Goal: Task Accomplishment & Management: Use online tool/utility

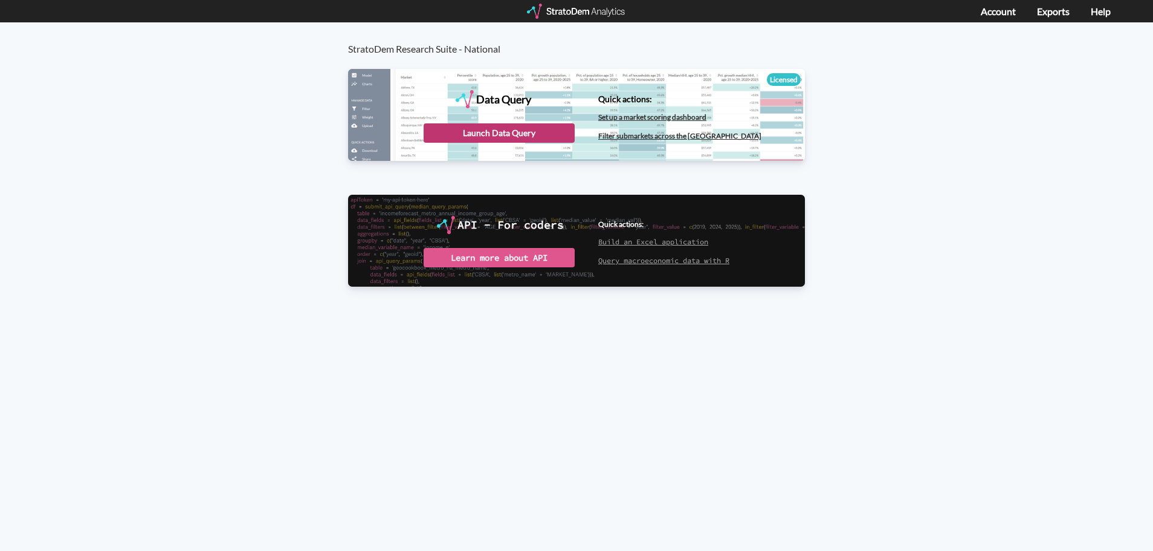
click at [514, 129] on div "Launch Data Query" at bounding box center [499, 132] width 151 height 19
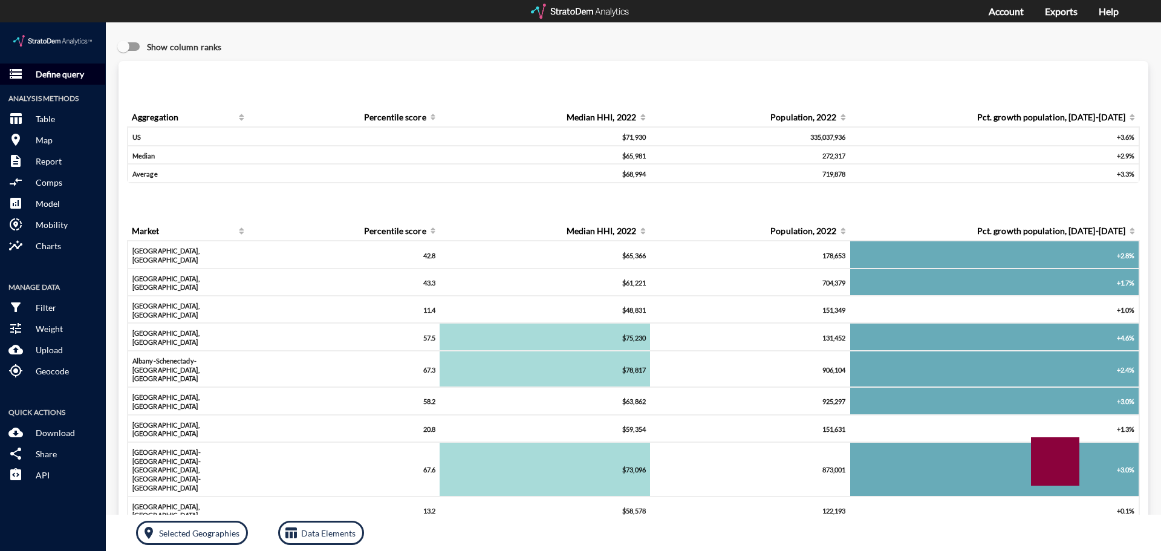
click p "Define query"
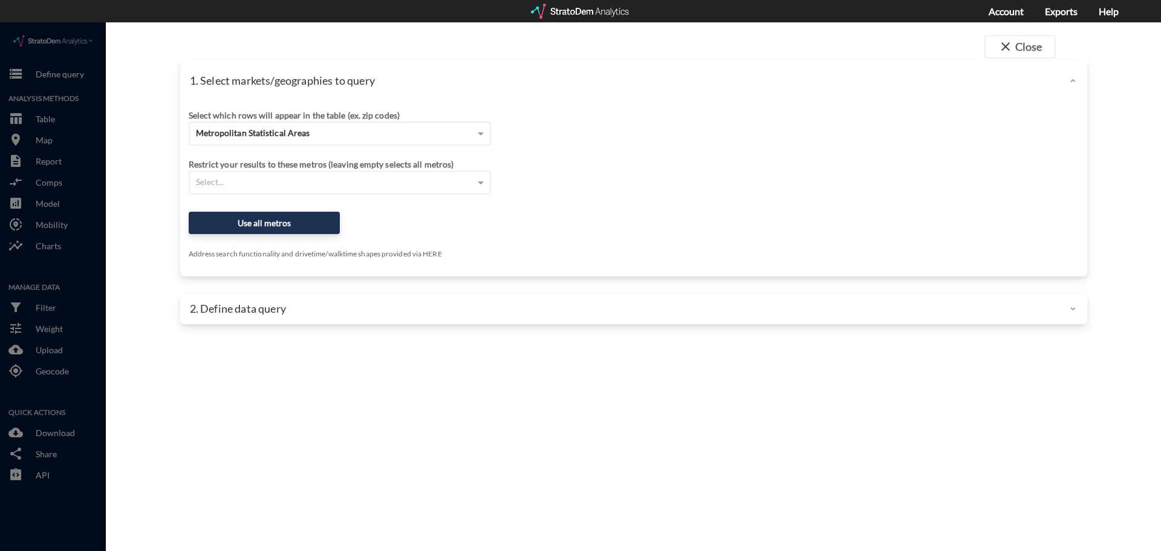
click div
click span "close"
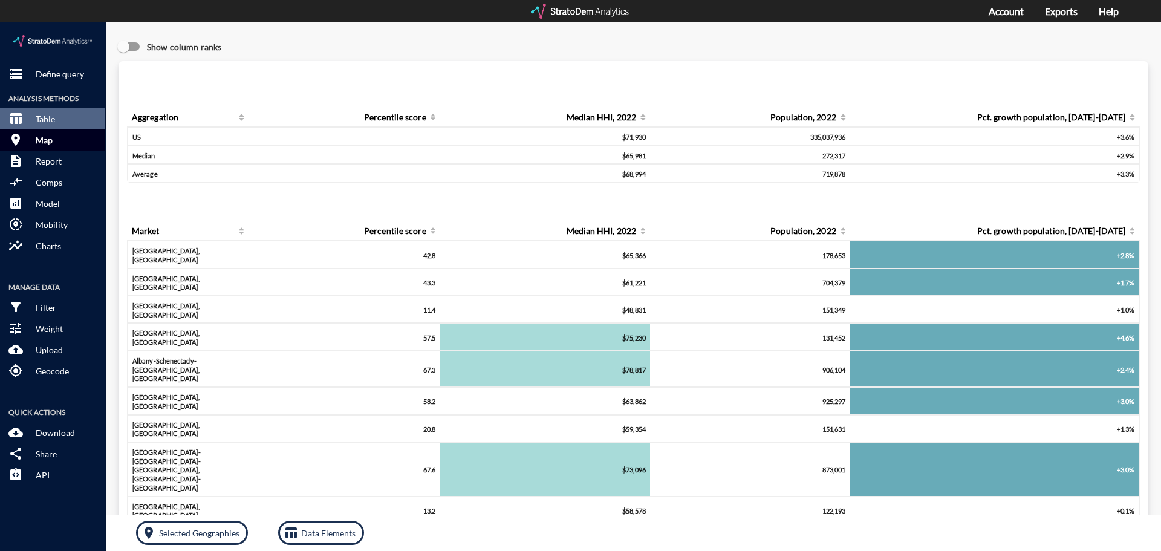
click button "room Map"
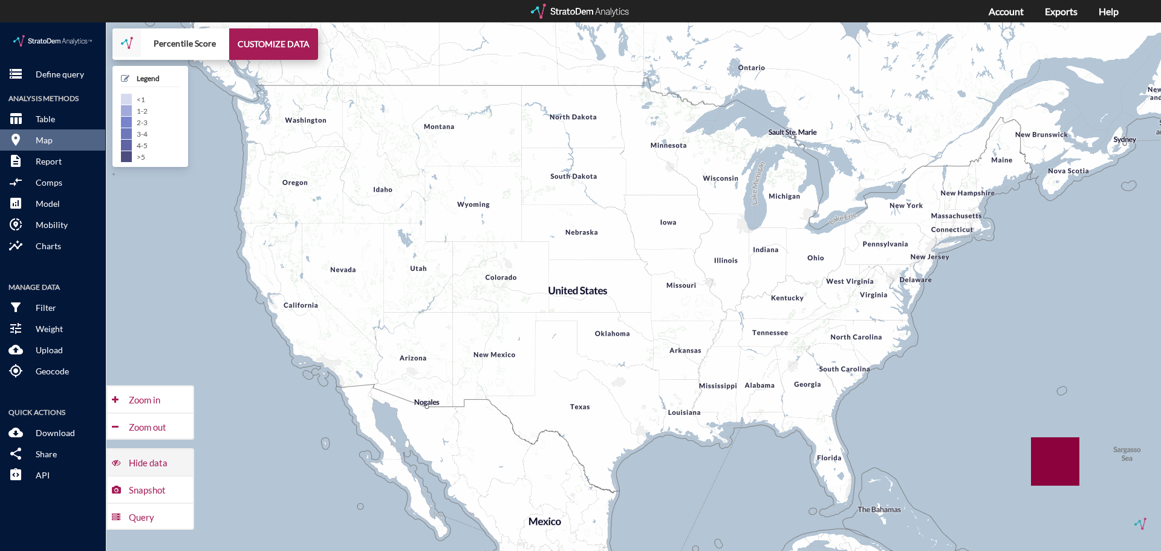
click div "Hide data"
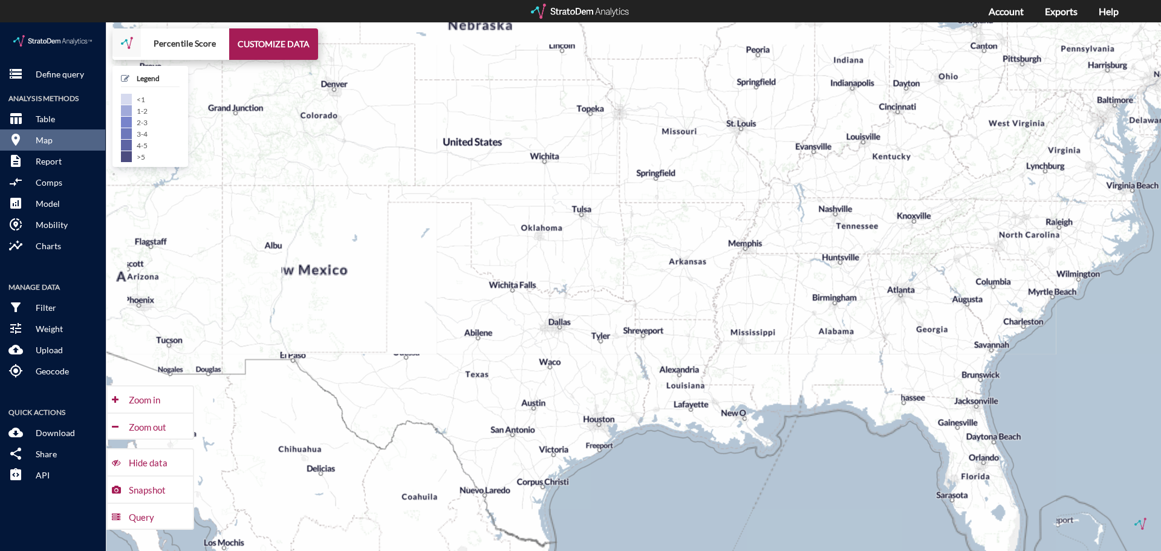
drag, startPoint x: 633, startPoint y: 488, endPoint x: 609, endPoint y: 433, distance: 60.1
click div "+ − Percentile Score CUSTOMIZE DATA Legend < 1 1 - 2 2 - 3 3 - 4 4 - 5 > 5 Draw…"
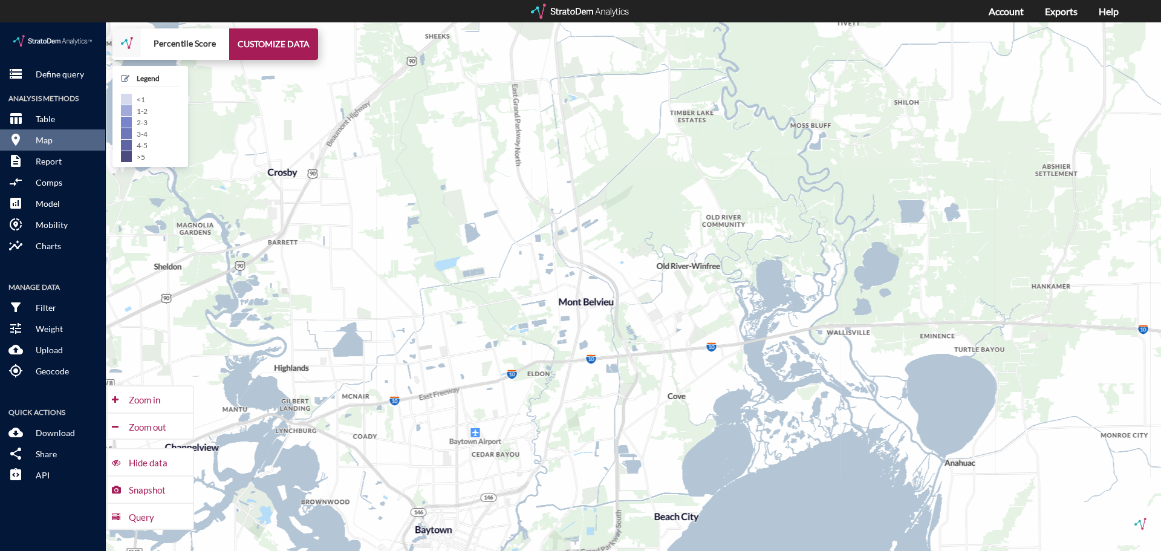
drag, startPoint x: 656, startPoint y: 332, endPoint x: 702, endPoint y: 311, distance: 51.1
click div "+ − Percentile Score CUSTOMIZE DATA Legend < 1 1 - 2 2 - 3 3 - 4 4 - 5 > 5 Draw…"
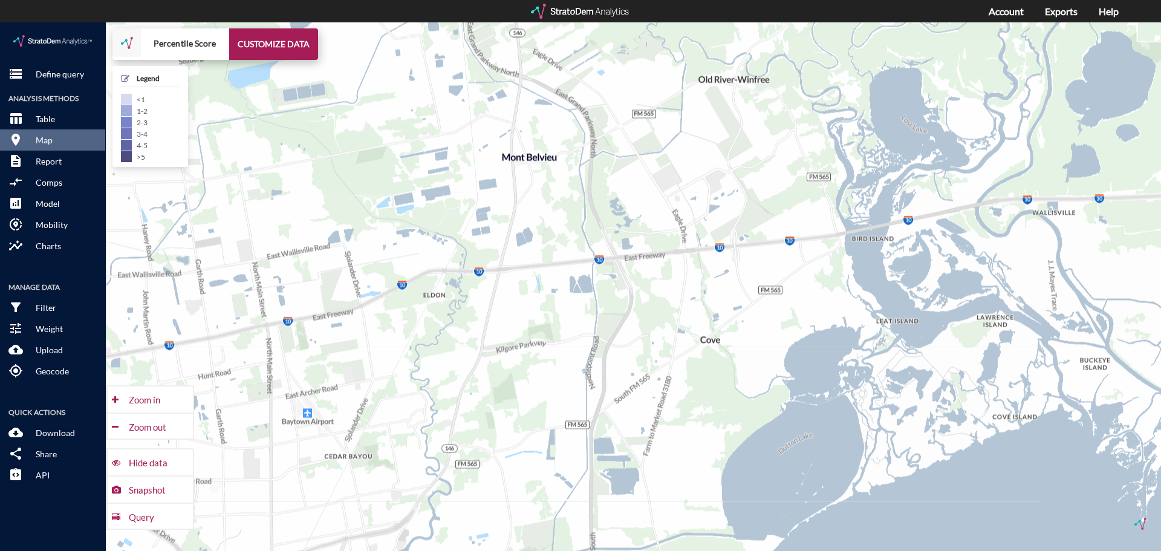
drag, startPoint x: 679, startPoint y: 337, endPoint x: 704, endPoint y: 217, distance: 122.2
click div "+ − Percentile Score CUSTOMIZE DATA Legend < 1 1 - 2 2 - 3 3 - 4 4 - 5 > 5 Draw…"
click button "CUSTOMIZE DATA"
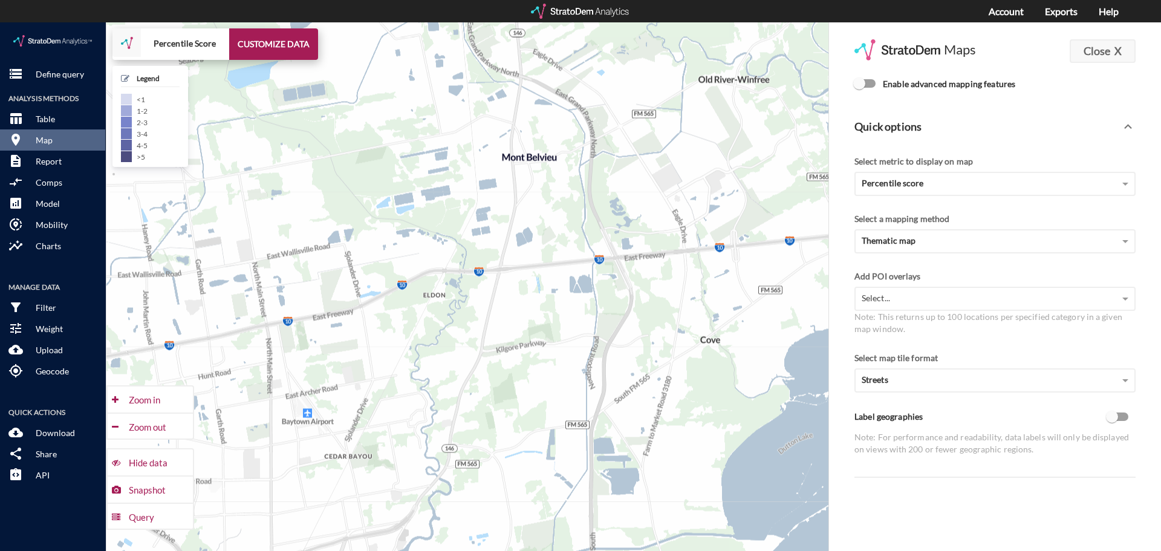
click strong "X"
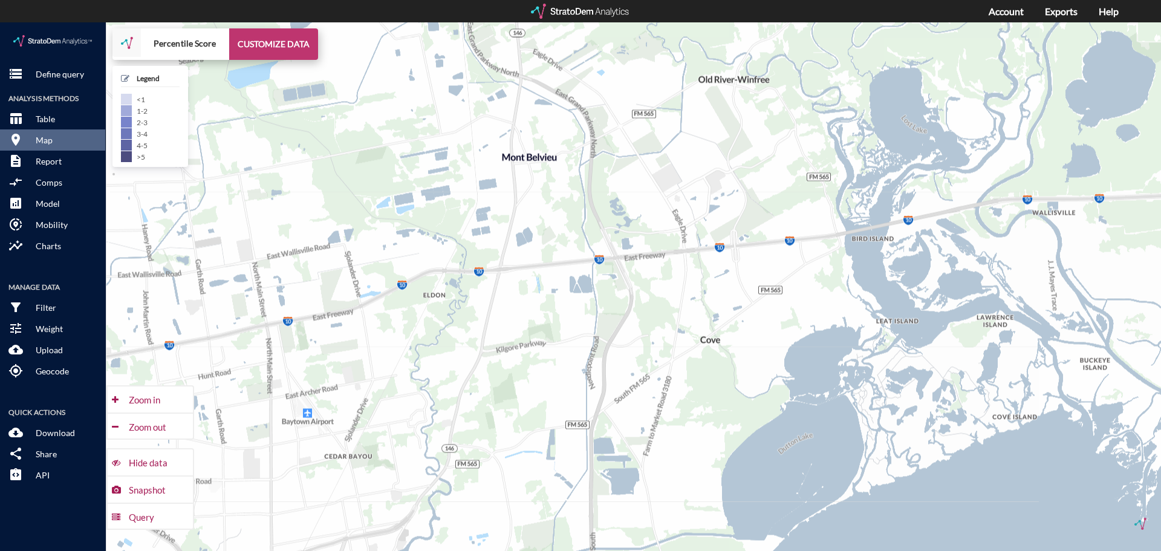
click button "CUSTOMIZE DATA"
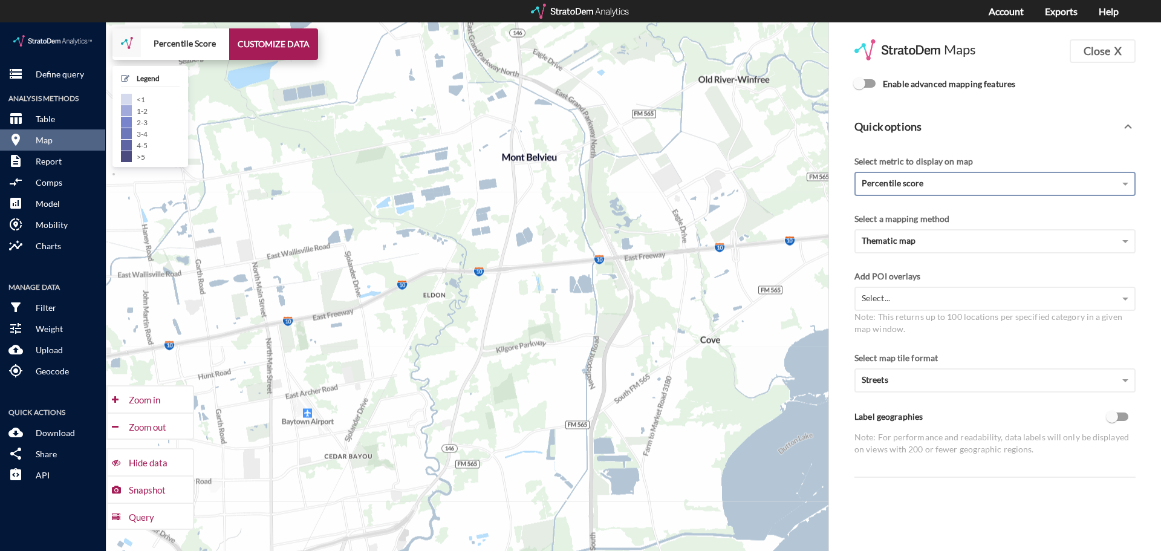
click div "Percentile score"
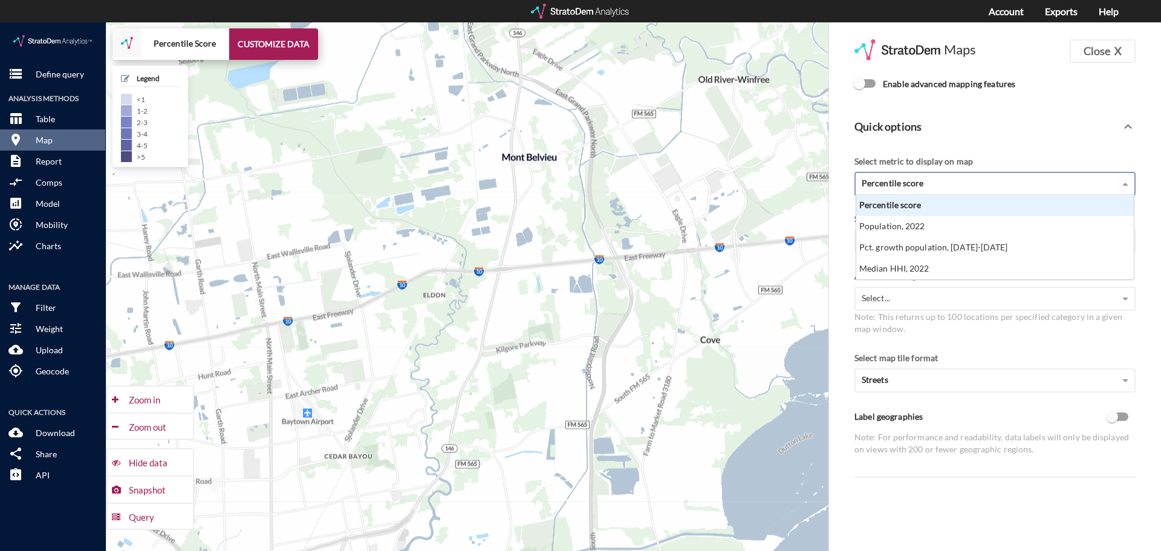
scroll to position [76, 270]
click div "Percentile score"
click div "Quick options"
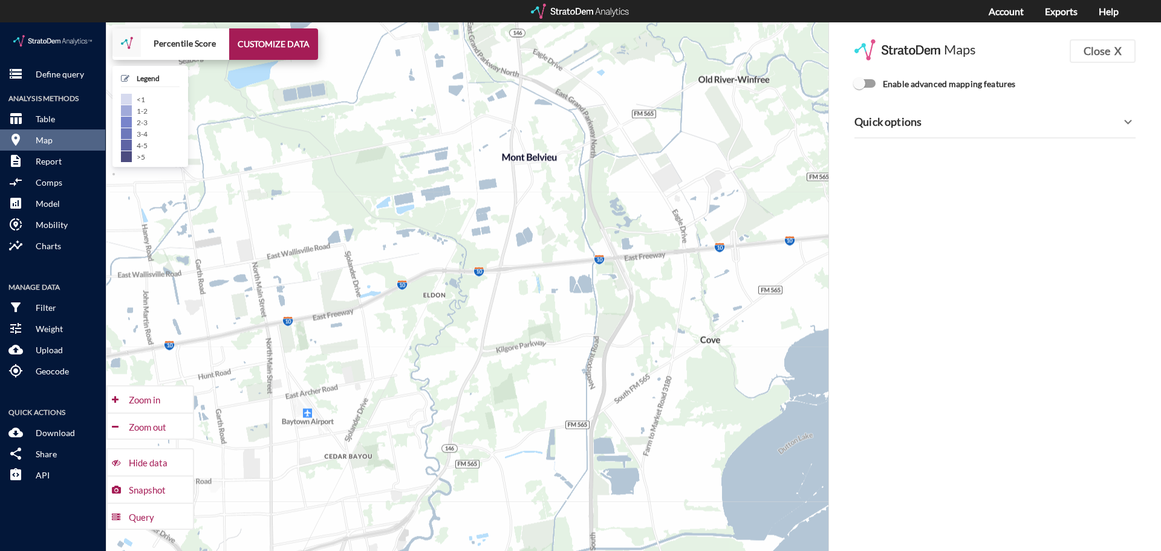
click p "Quick options"
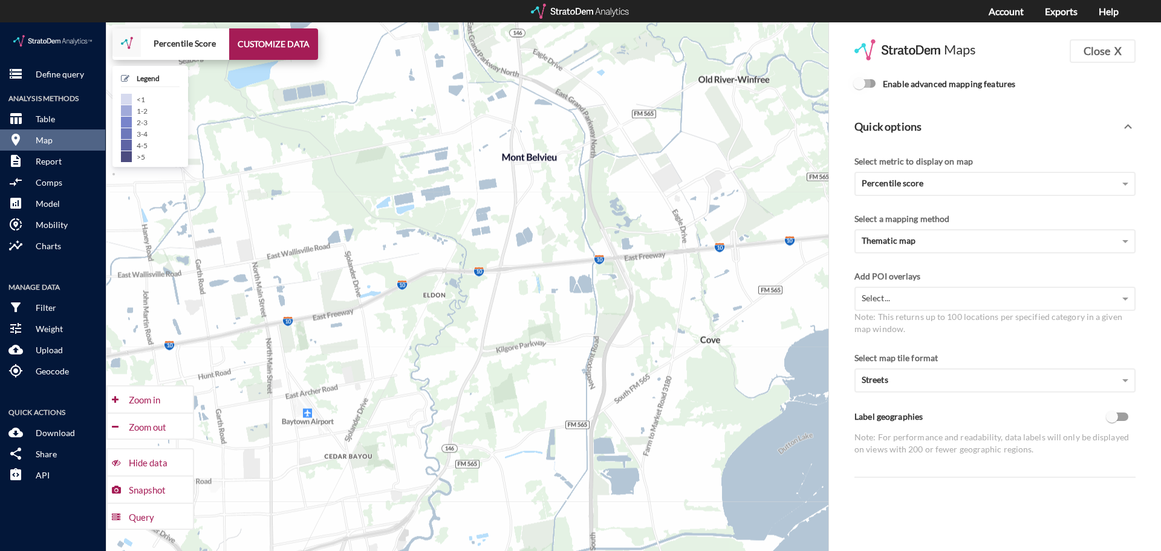
click input "Enable advanced mapping features"
checkbox input "true"
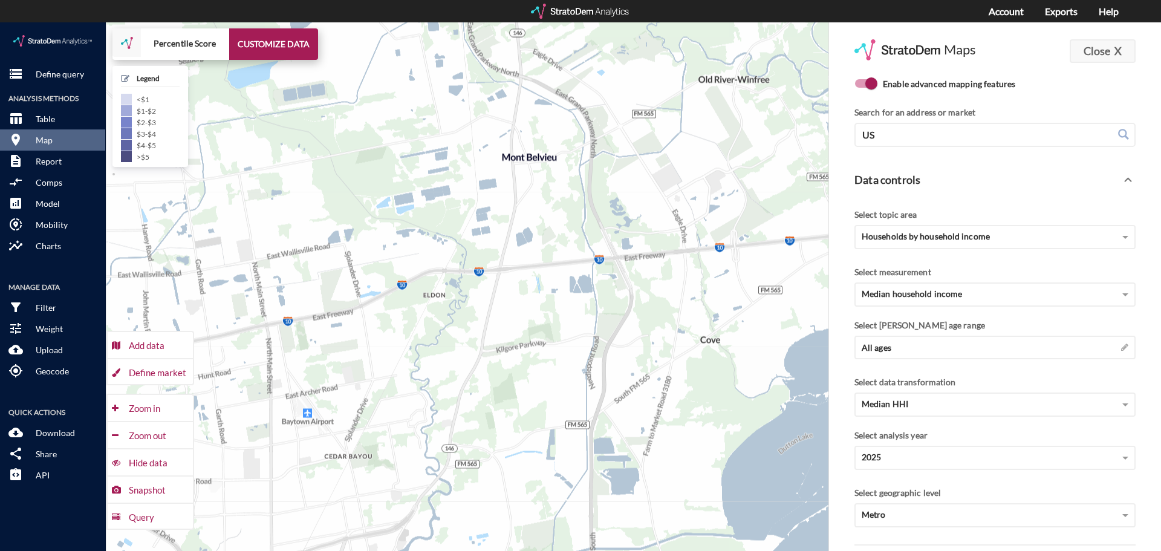
click button "Close X"
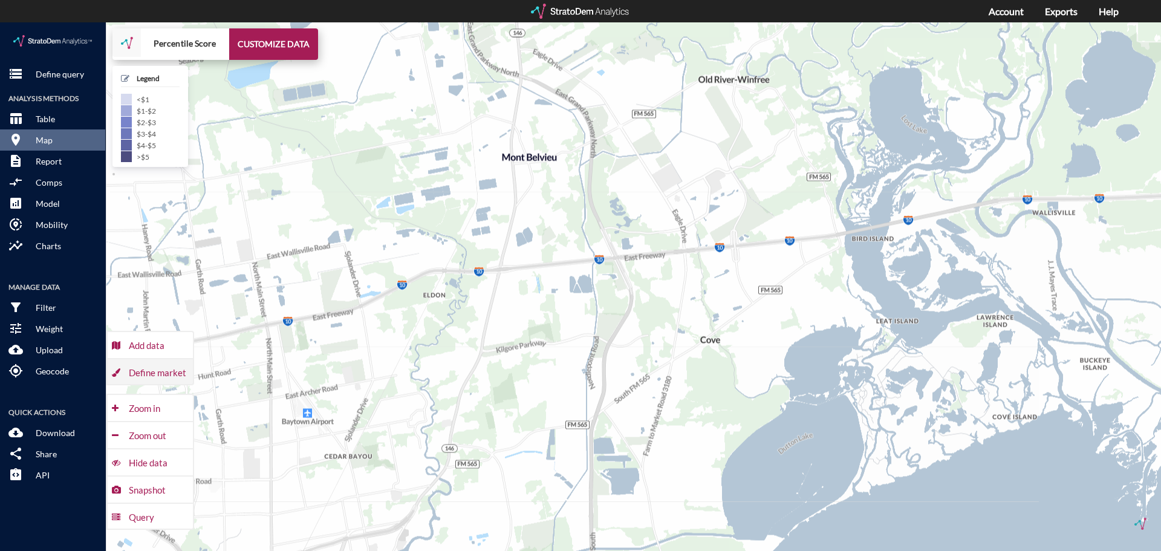
click div "Define market"
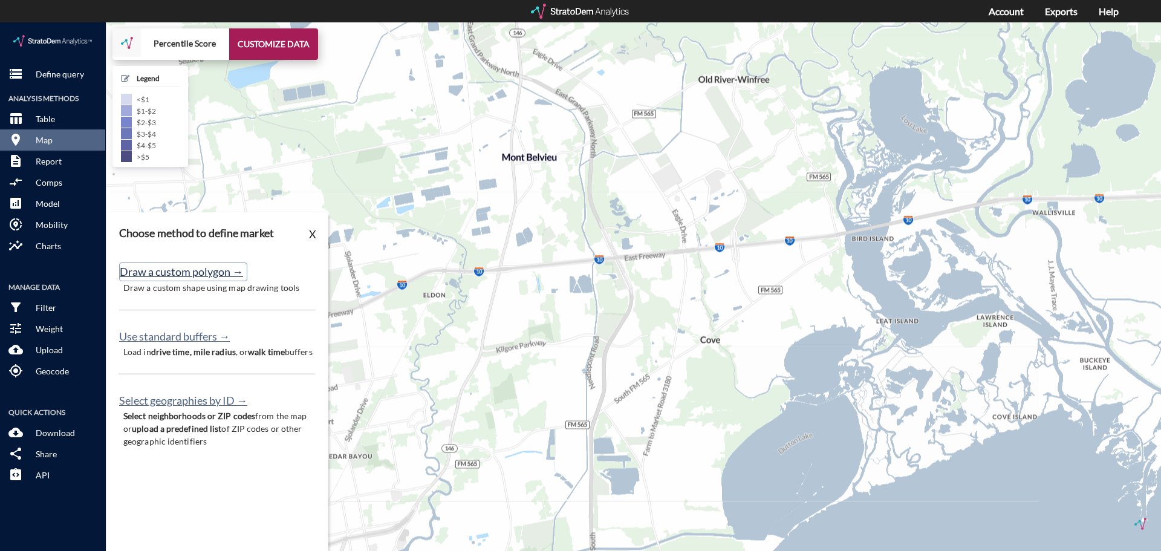
click button "Draw a custom polygon →"
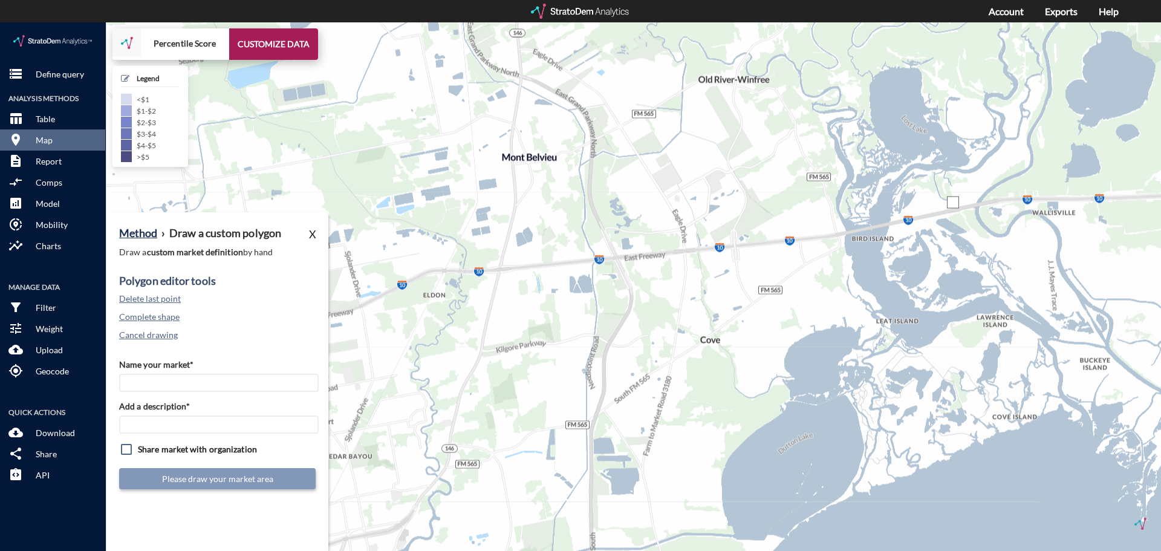
click div "Click to continue drawing shape. + − Percentile Score CUSTOMIZE DATA Legend < $…"
click div
click div "Error: shape edges cannot cross! + − Percentile Score CUSTOMIZE DATA Legend < $…"
click div
click icon
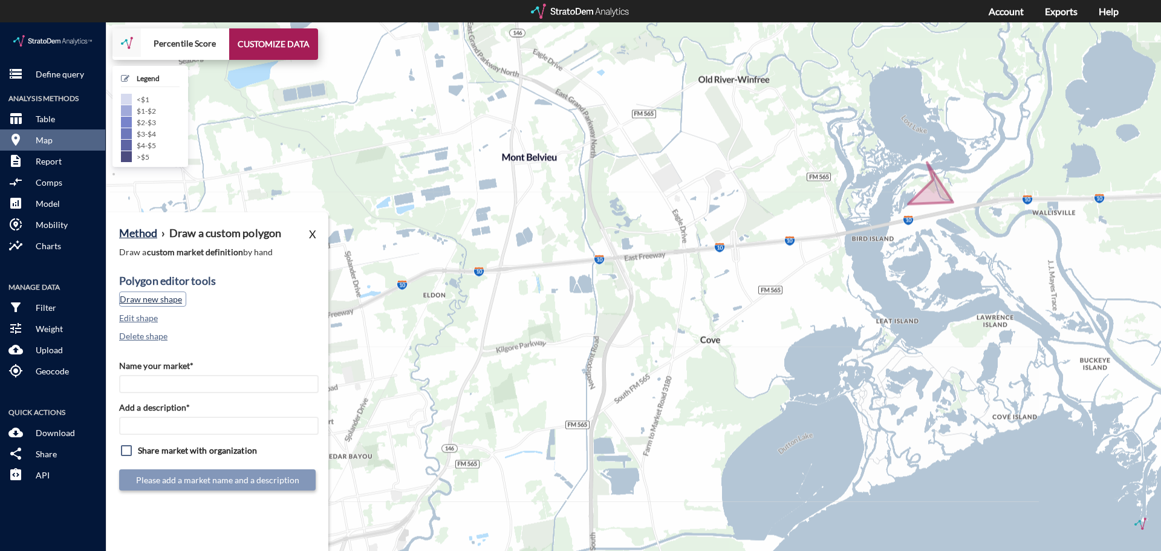
click button "Draw new shape"
click button "Delete last point"
click button "Cancel drawing"
click button "Delete shape"
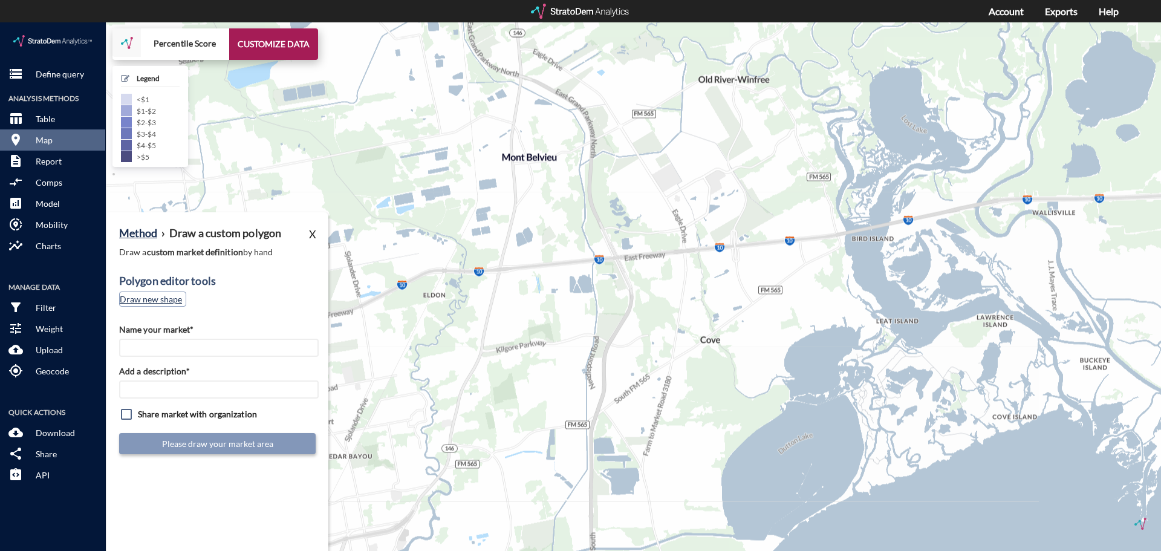
click button "Draw new shape"
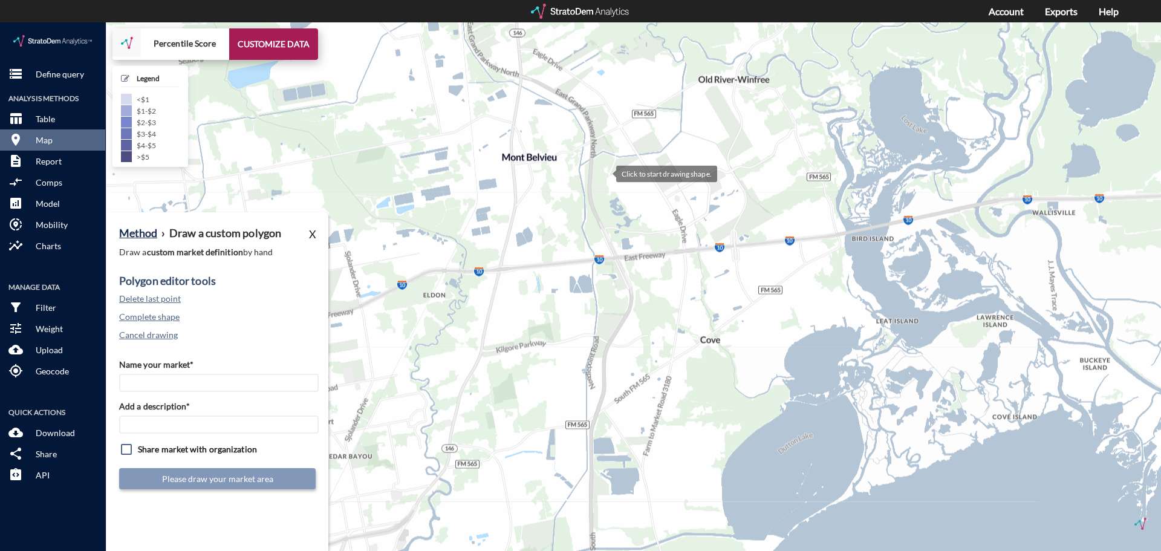
click div
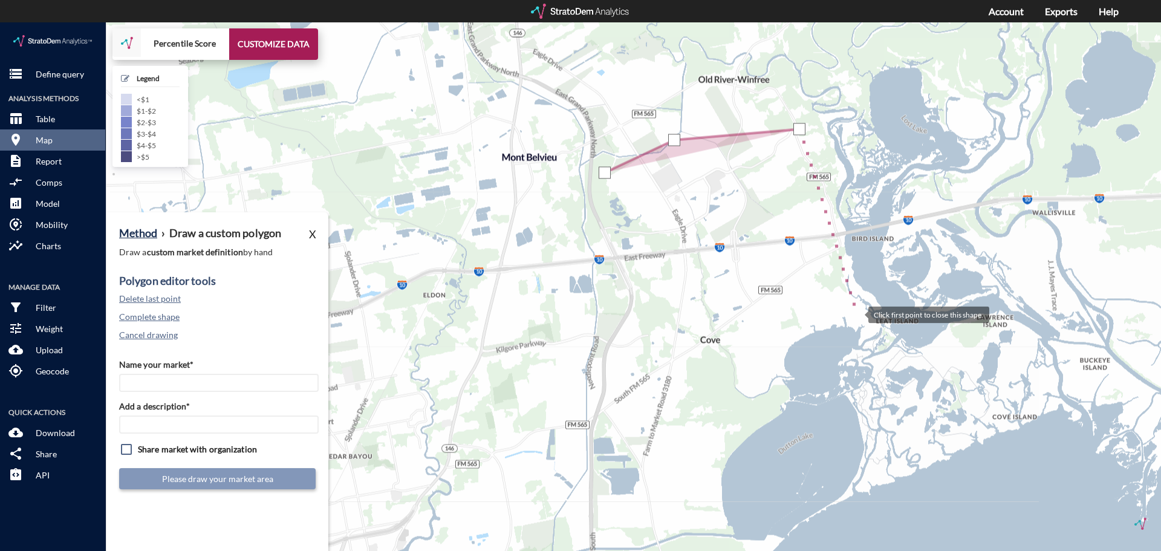
click div
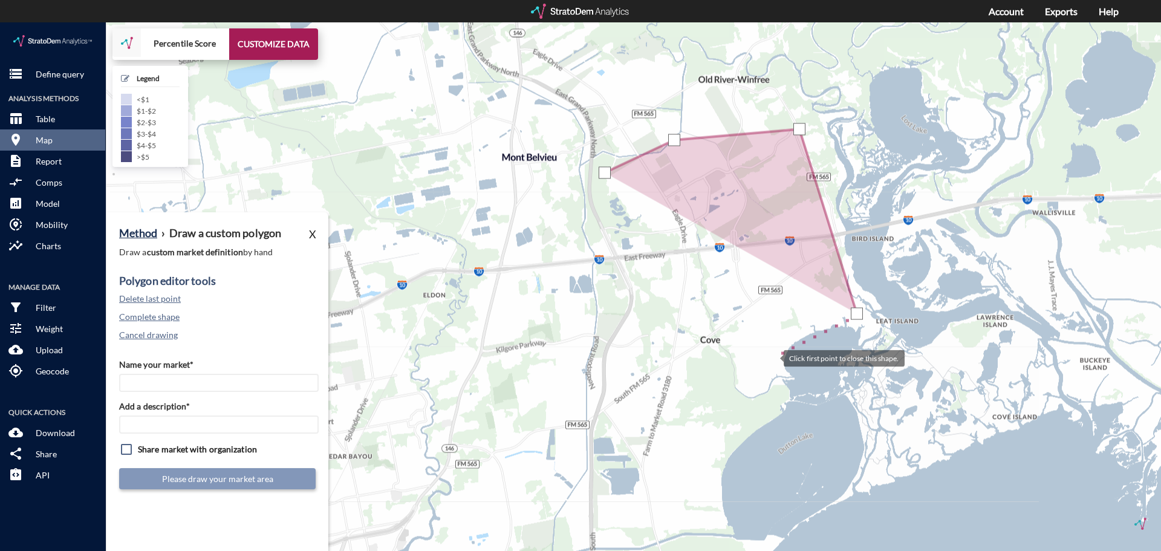
click div
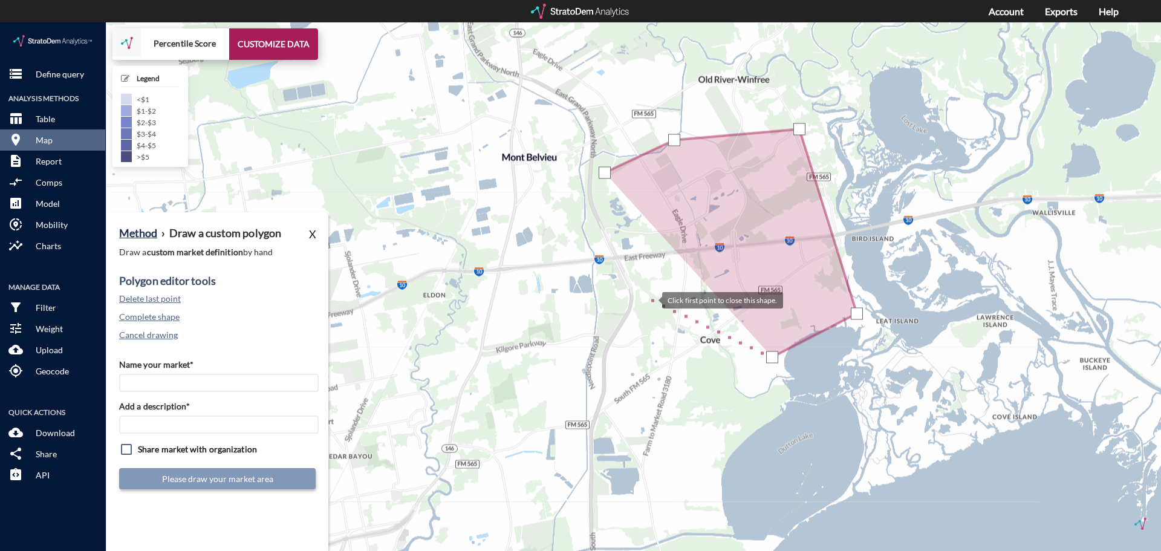
click div
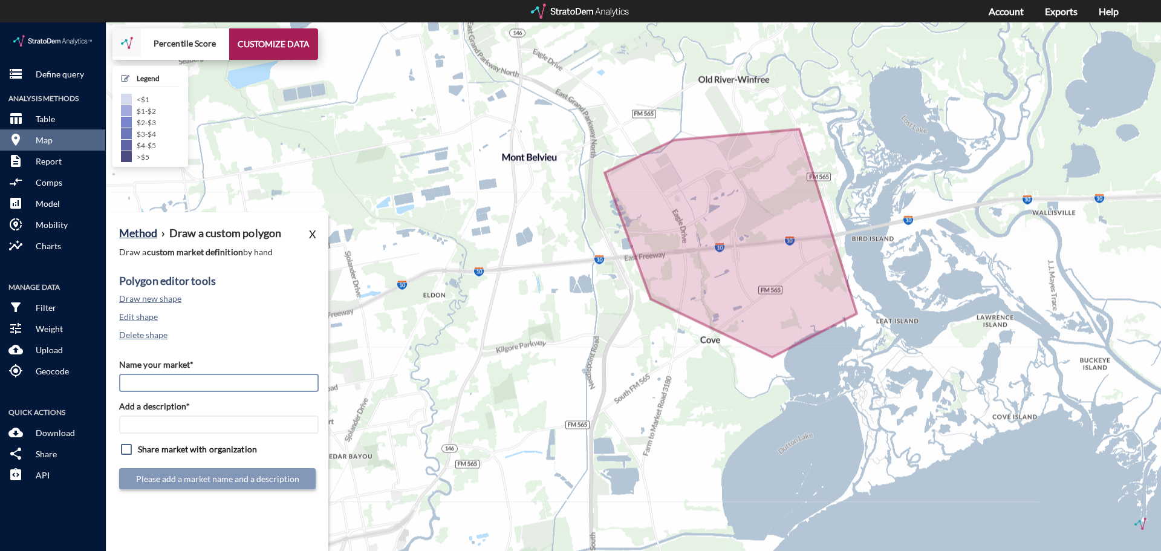
click input "Name your market*"
type input "Mont Belvieu 3miPoly"
paste input "Mont Belvieu 3miPoly"
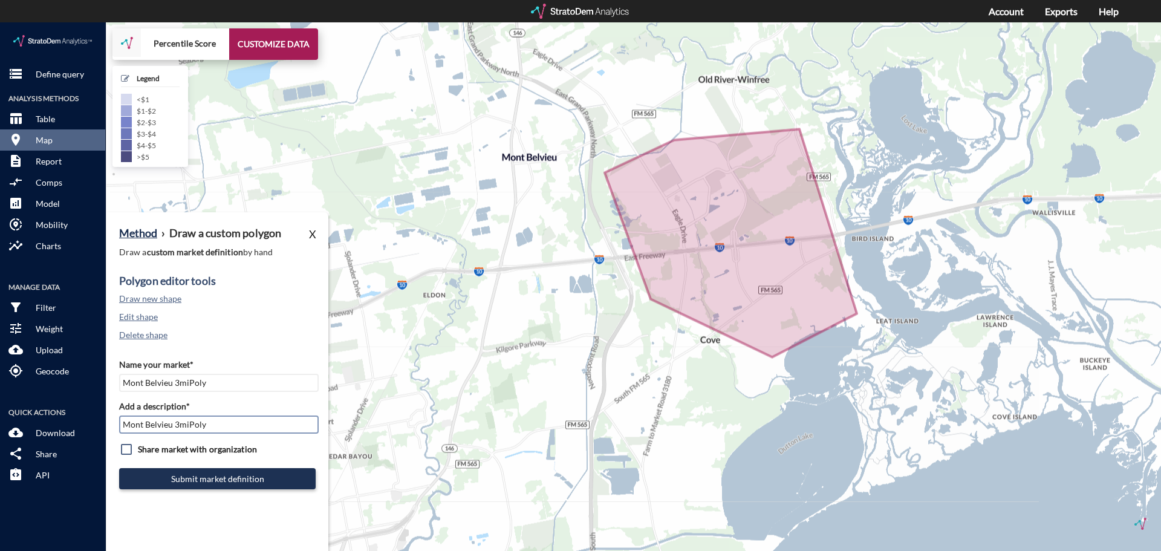
type input "Mont Belvieu 3miPoly"
click input "checkbox"
checkbox input "true"
click button "Submit market definition"
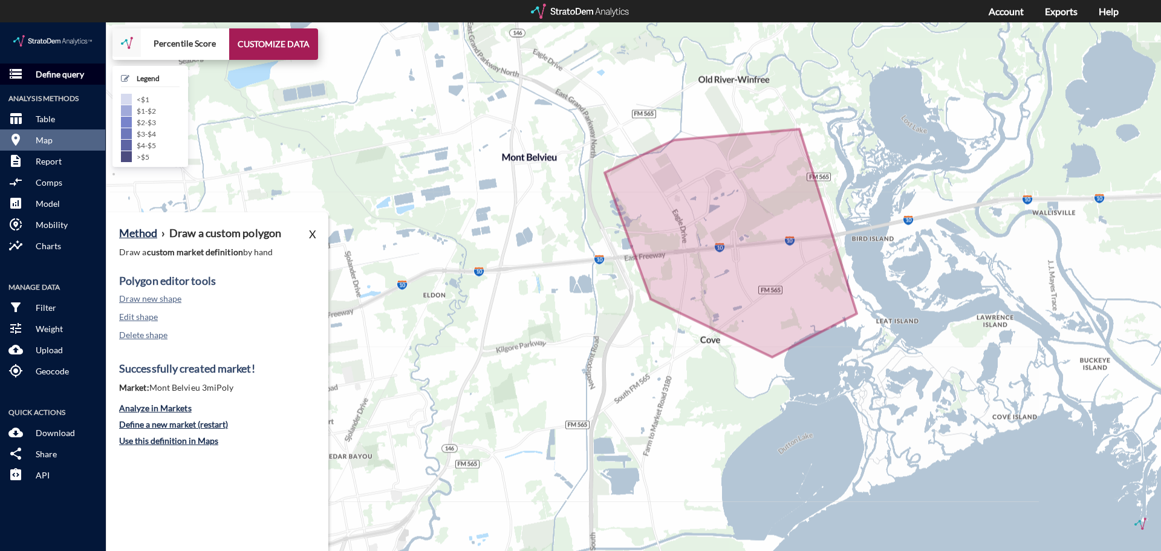
click p "Define query"
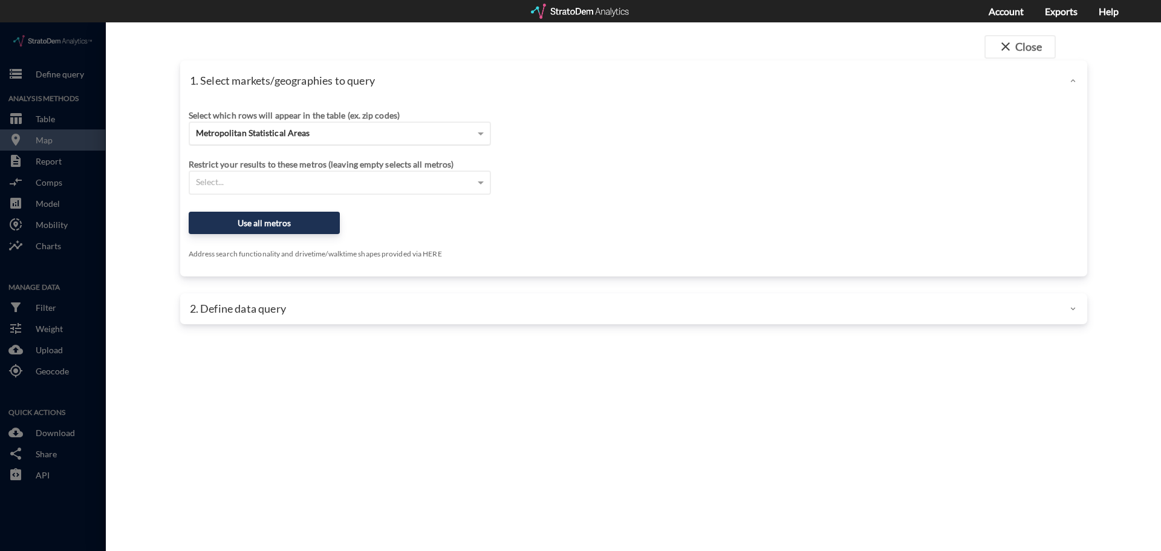
click span "Metropolitan Statistical Areas"
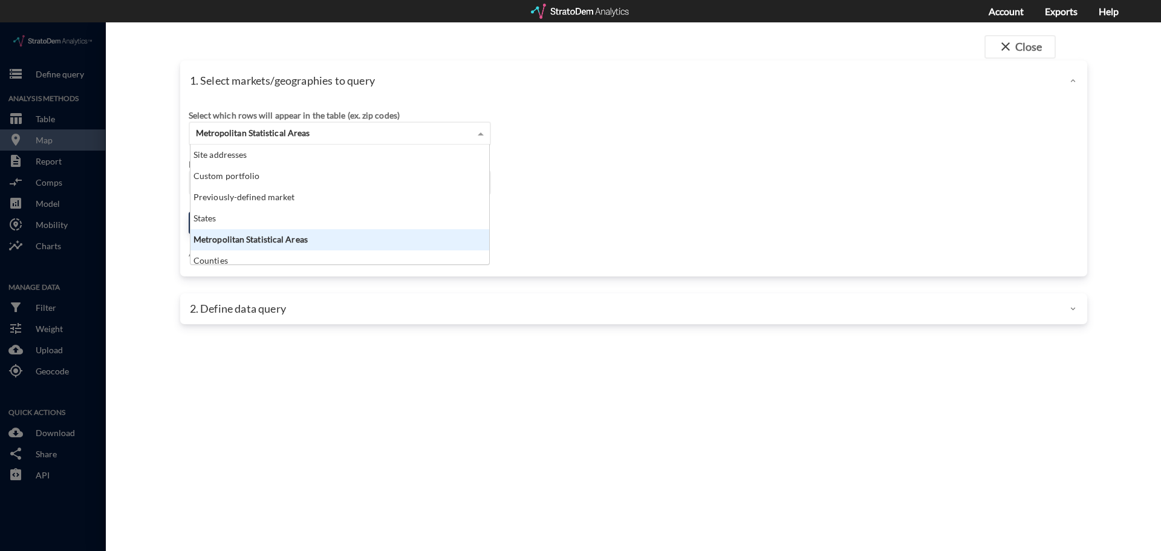
scroll to position [111, 291]
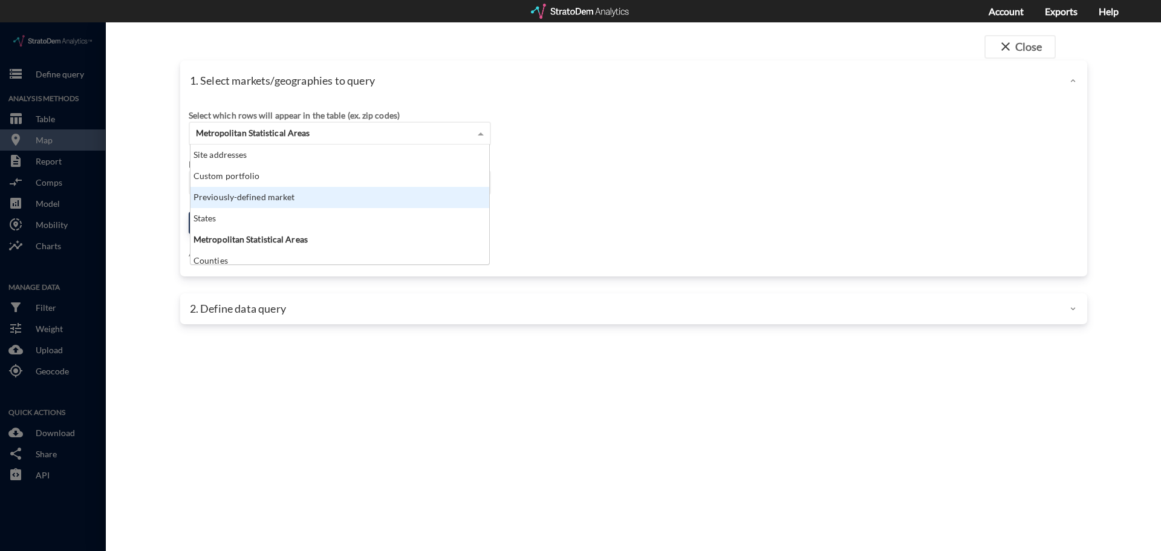
click div "Previously-defined market"
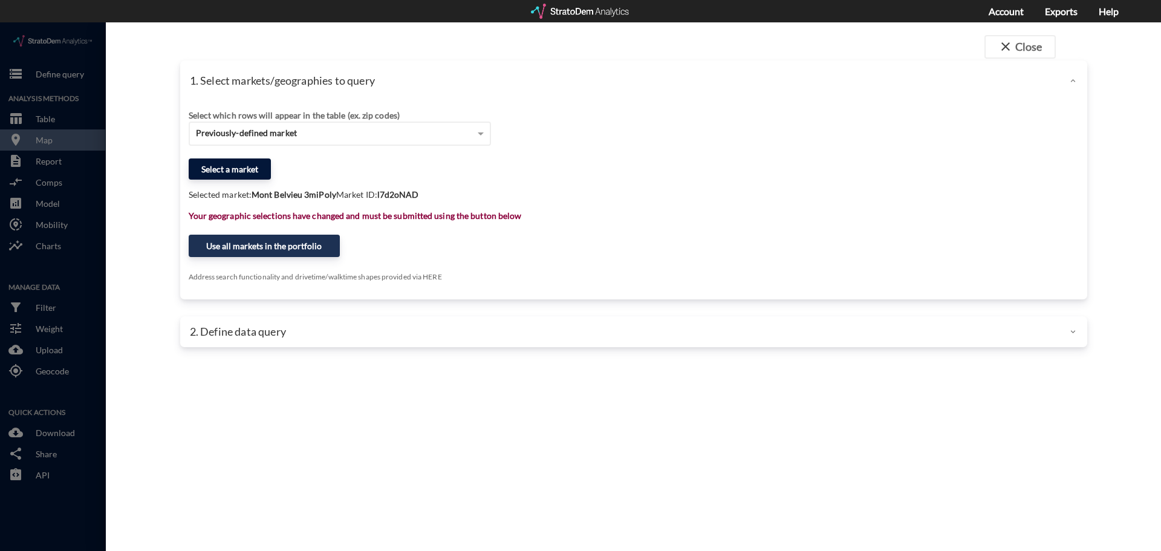
click button "Select a market"
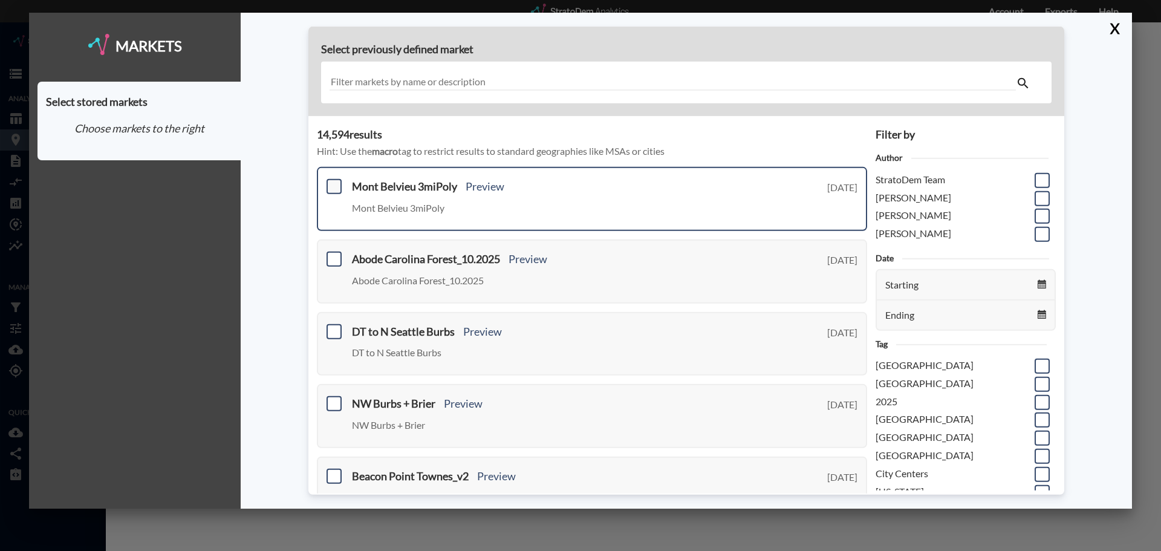
click at [334, 189] on span at bounding box center [333, 186] width 15 height 15
click at [332, 181] on input "checkbox" at bounding box center [332, 181] width 0 height 0
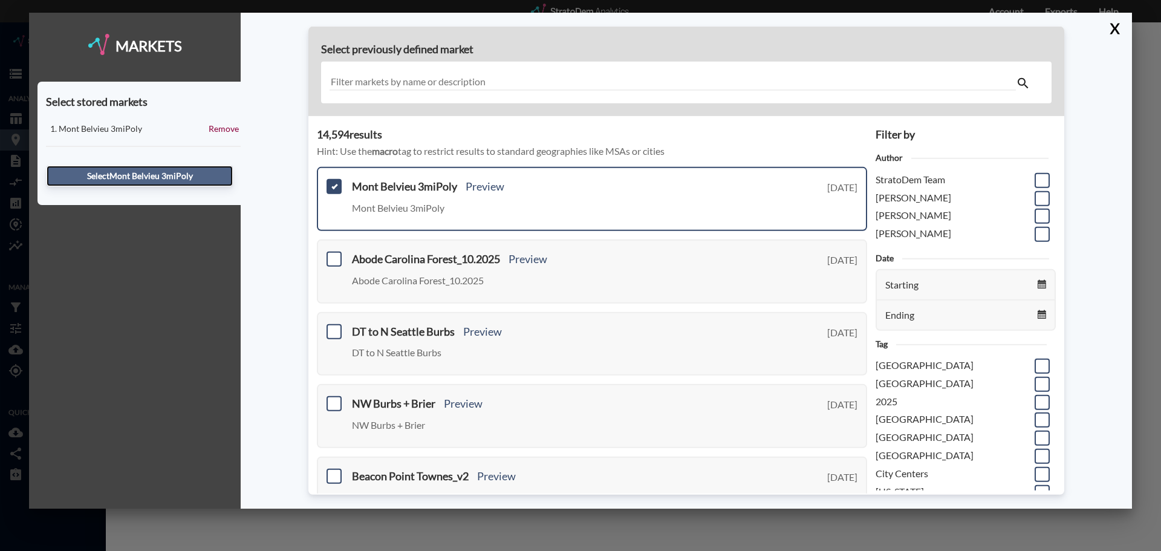
click at [140, 182] on button "Select Mont Belvieu 3miPoly" at bounding box center [140, 176] width 186 height 21
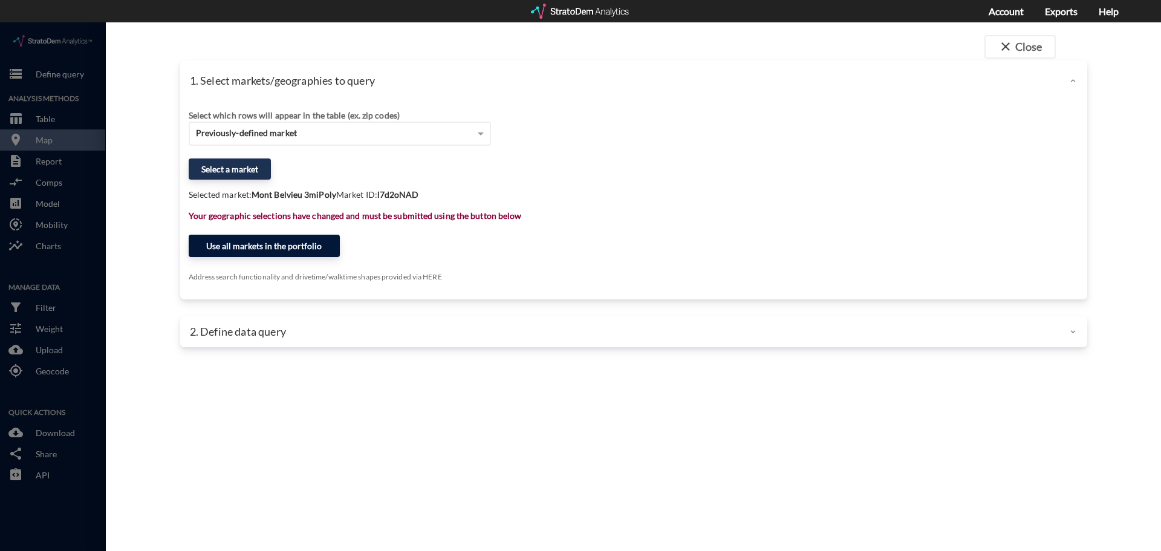
click button "Use all markets in the portfolio"
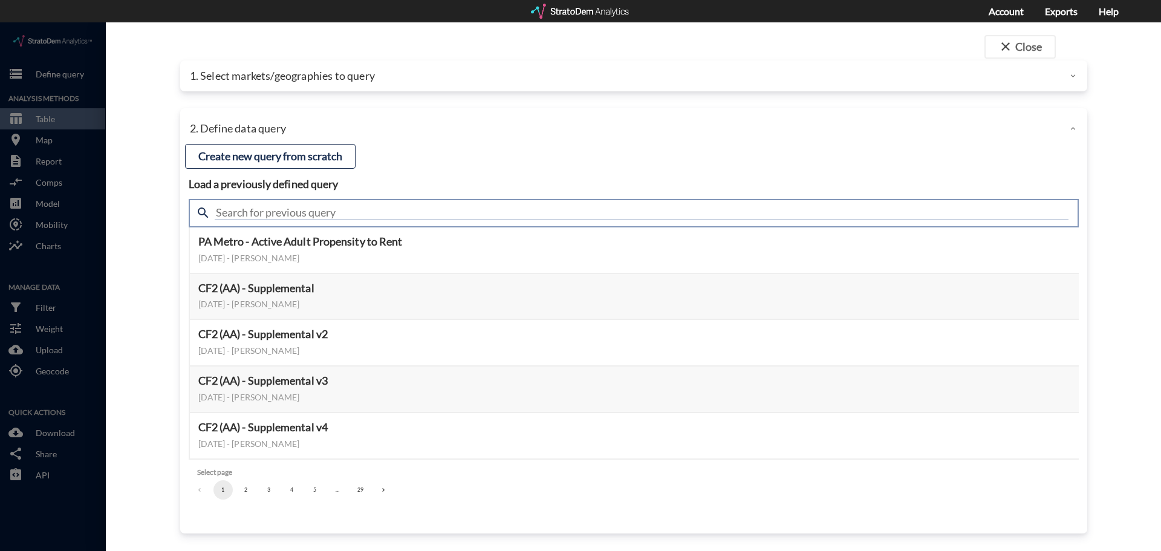
click input "text"
type input "housing"
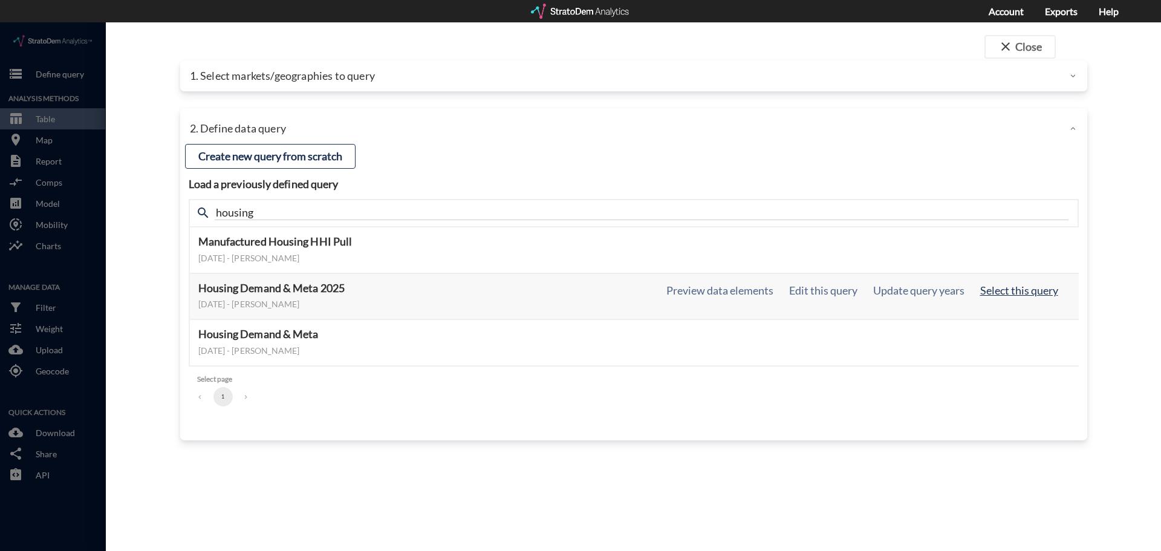
click button "Select this query"
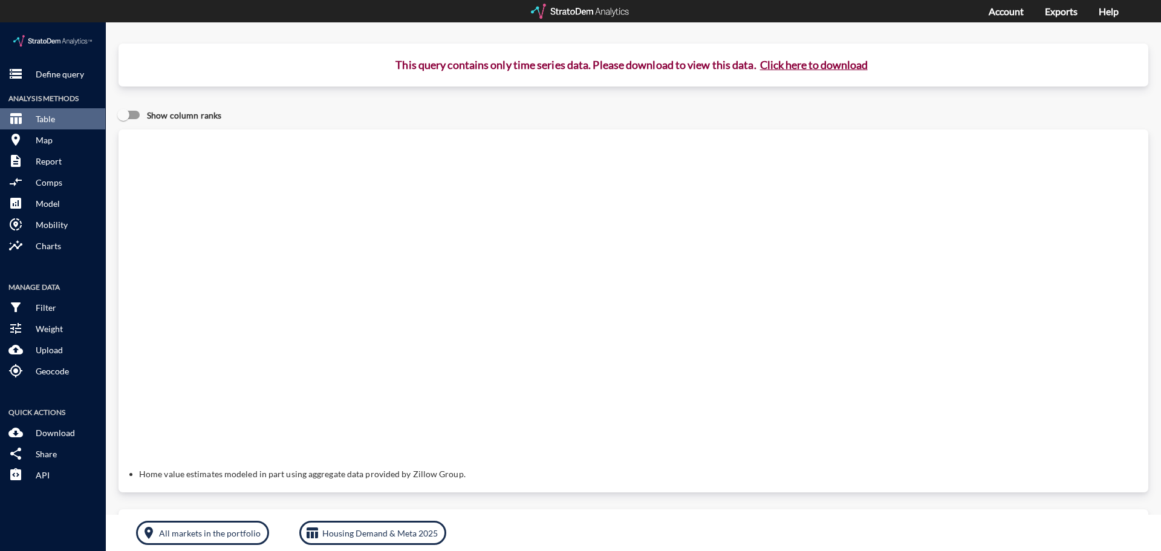
click button "Click here to download"
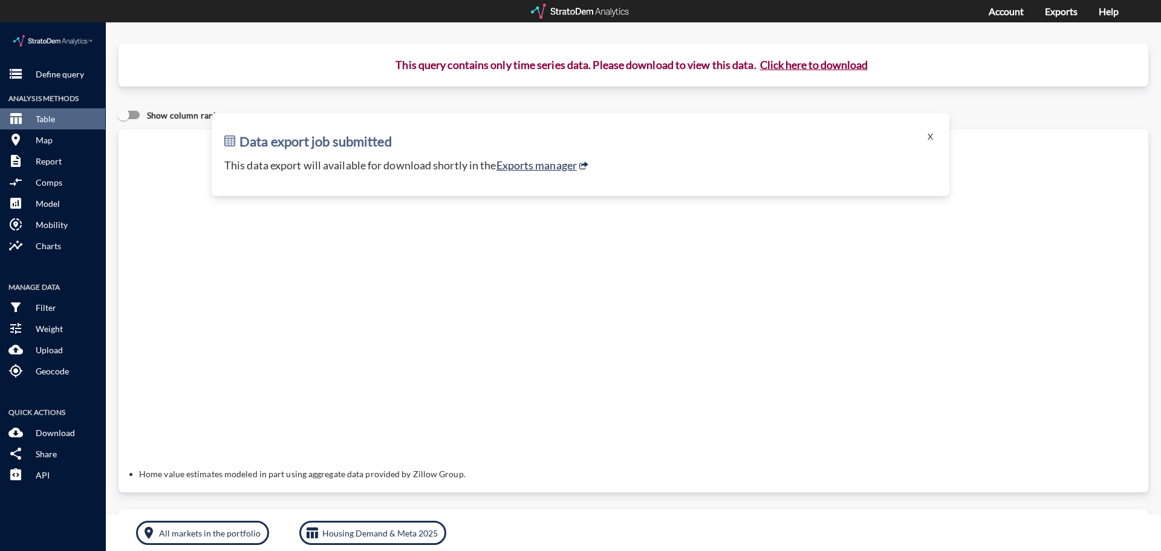
click button "Click here to download"
click link "Exports manager"
click p "Define query"
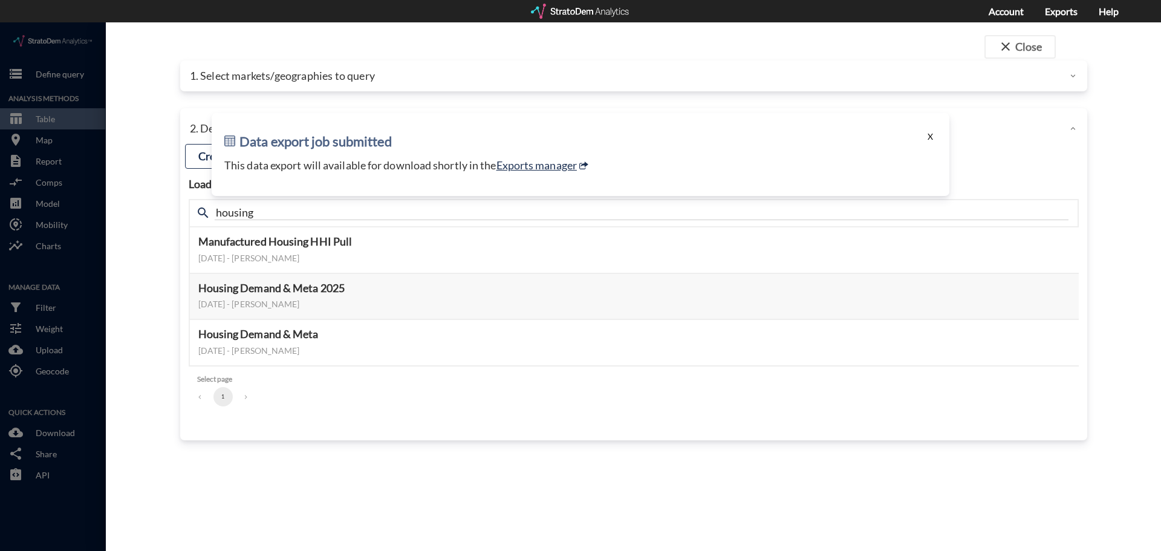
click button "X"
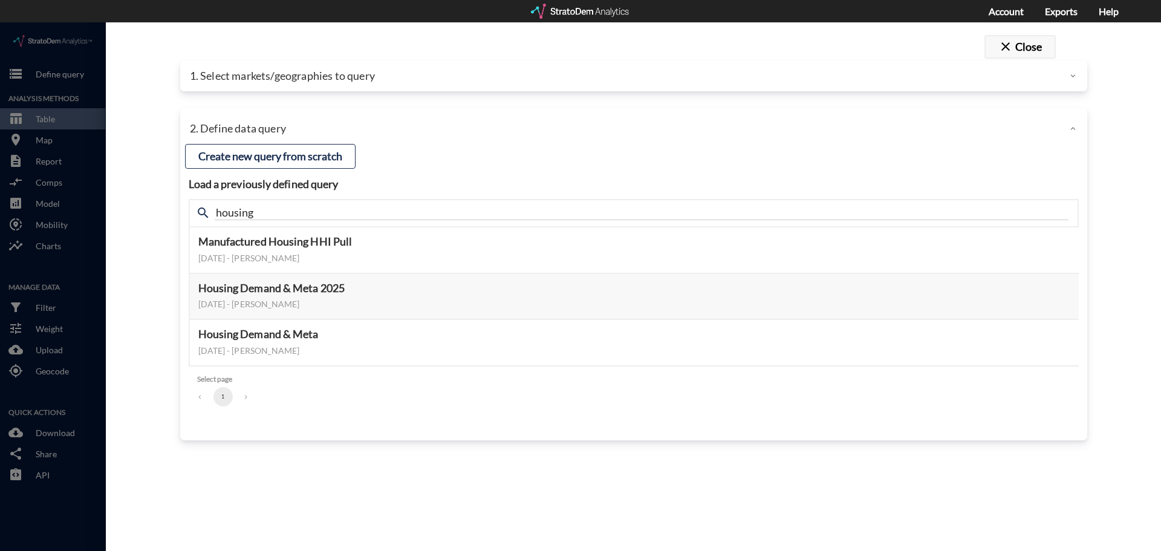
click button "close Close"
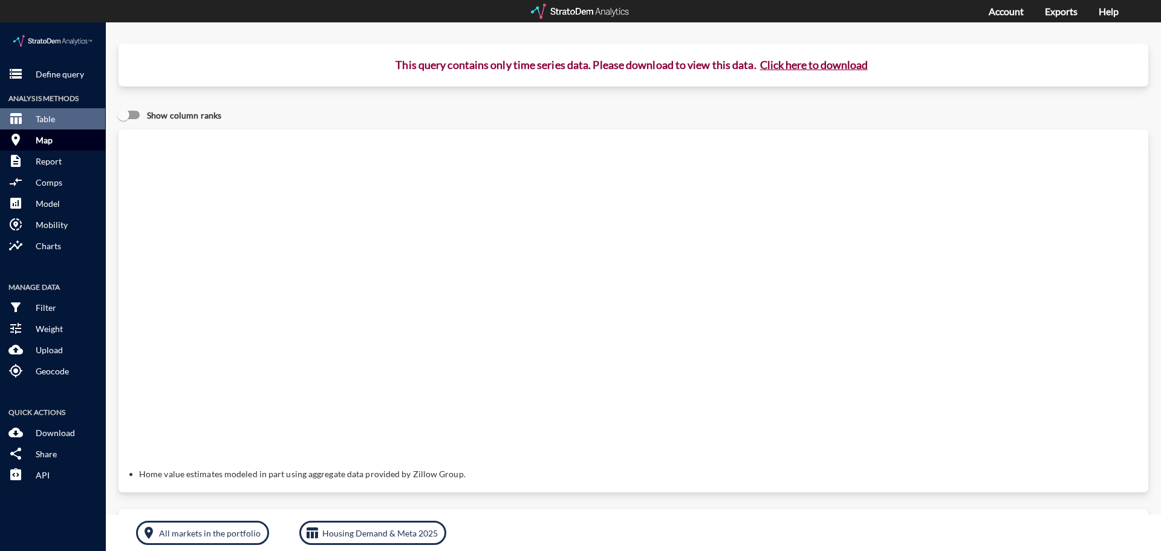
click p "Map"
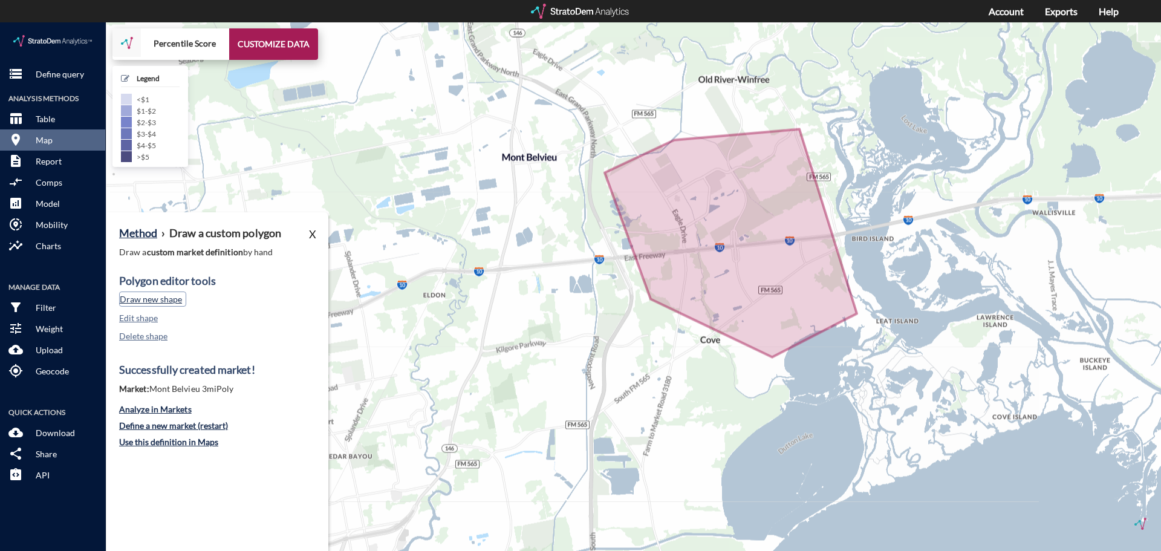
click button "Draw new shape"
click button "X"
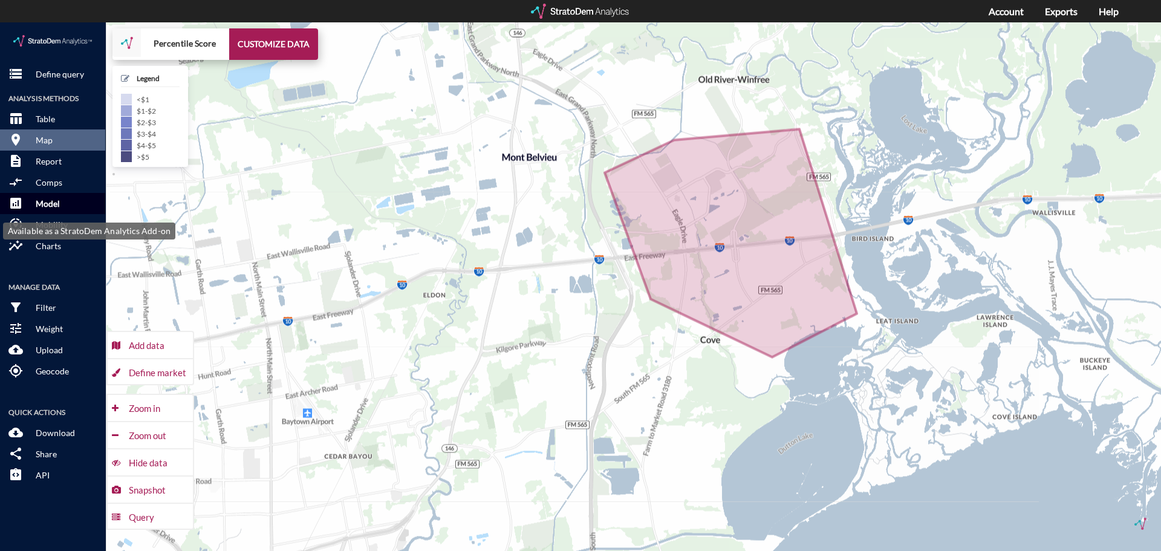
click p "Model"
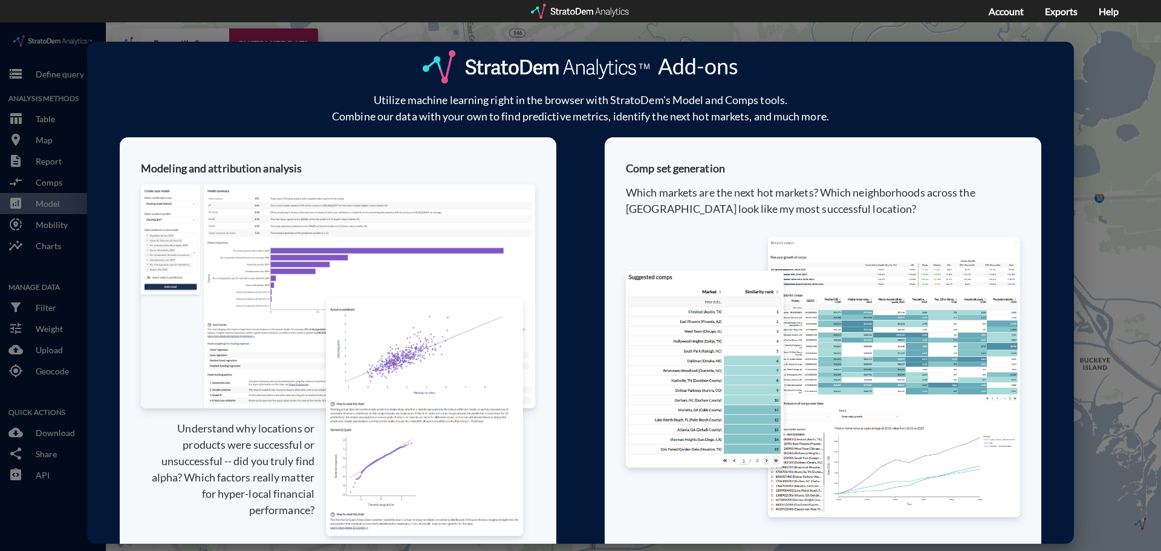
scroll to position [0, 0]
click div "Add-ons Utilize machine learning right in the browser with StratoDem's Model an…"
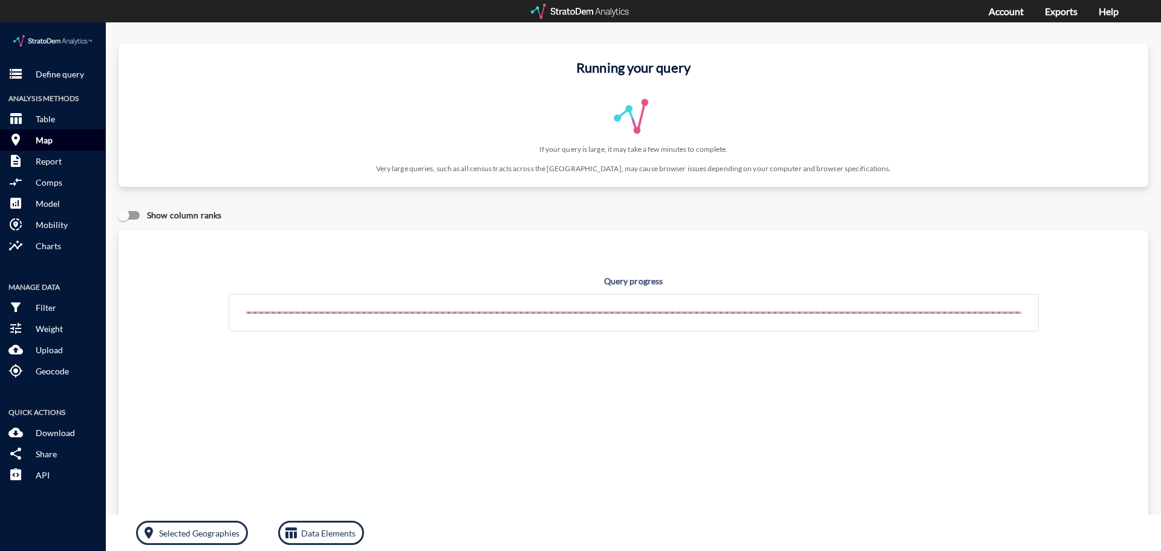
click button "room Map"
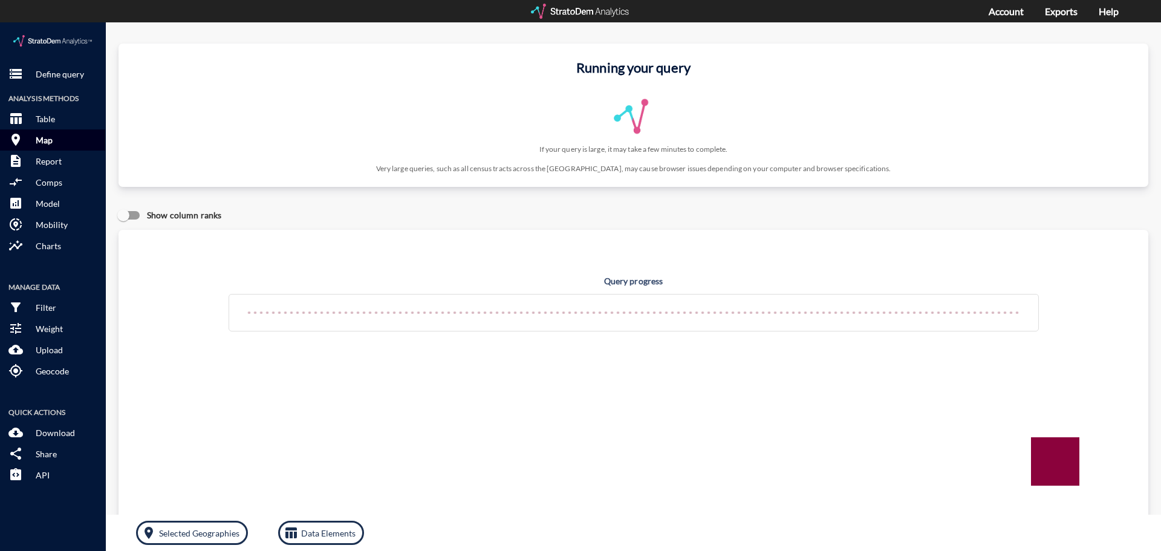
click button "room Map"
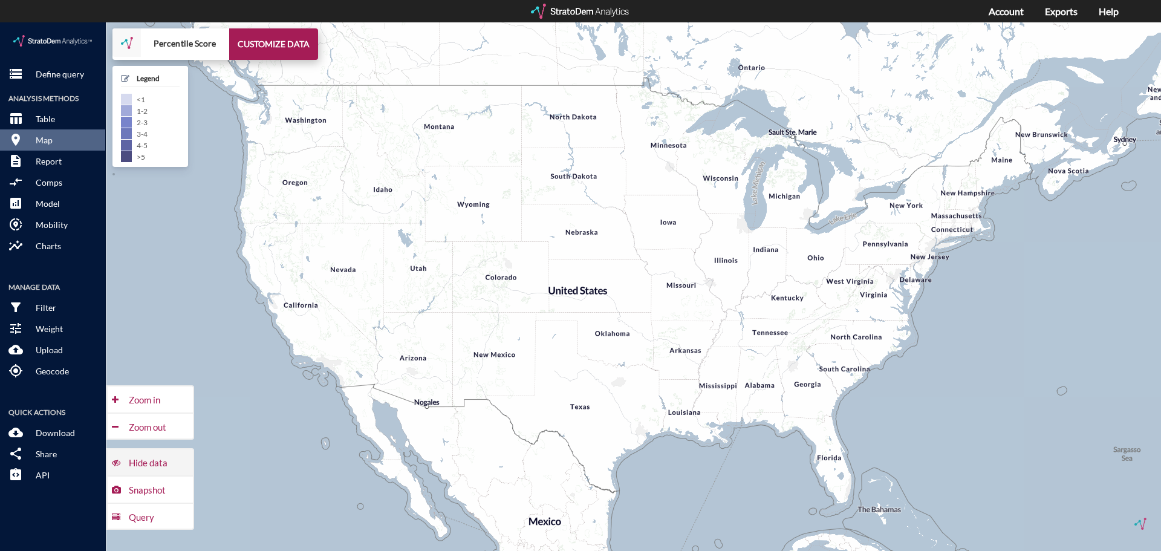
click div "Hide data"
click button "CUSTOMIZE DATA"
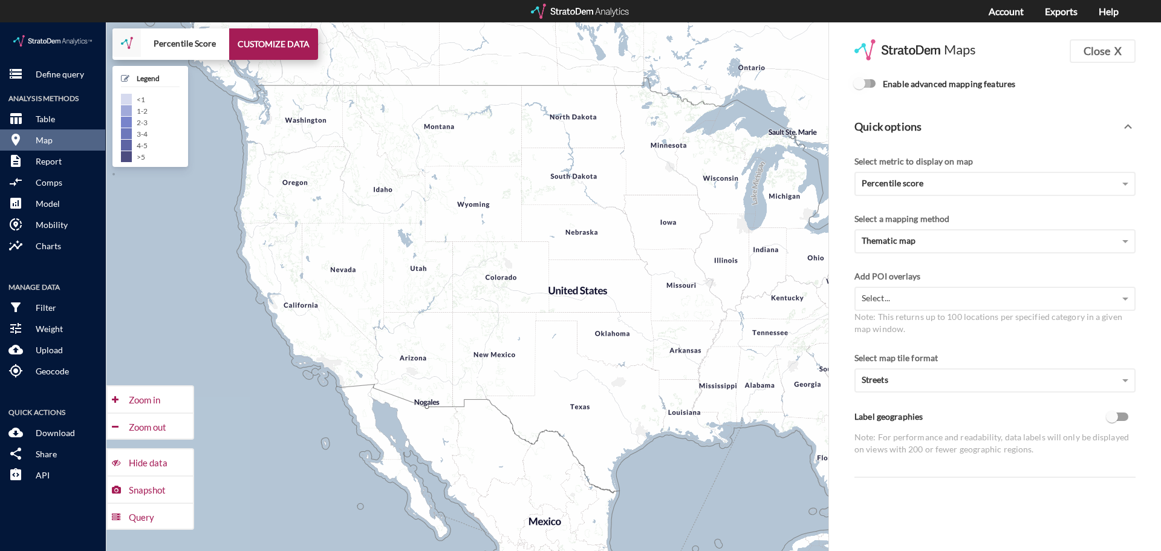
click input "Enable advanced mapping features"
checkbox input "true"
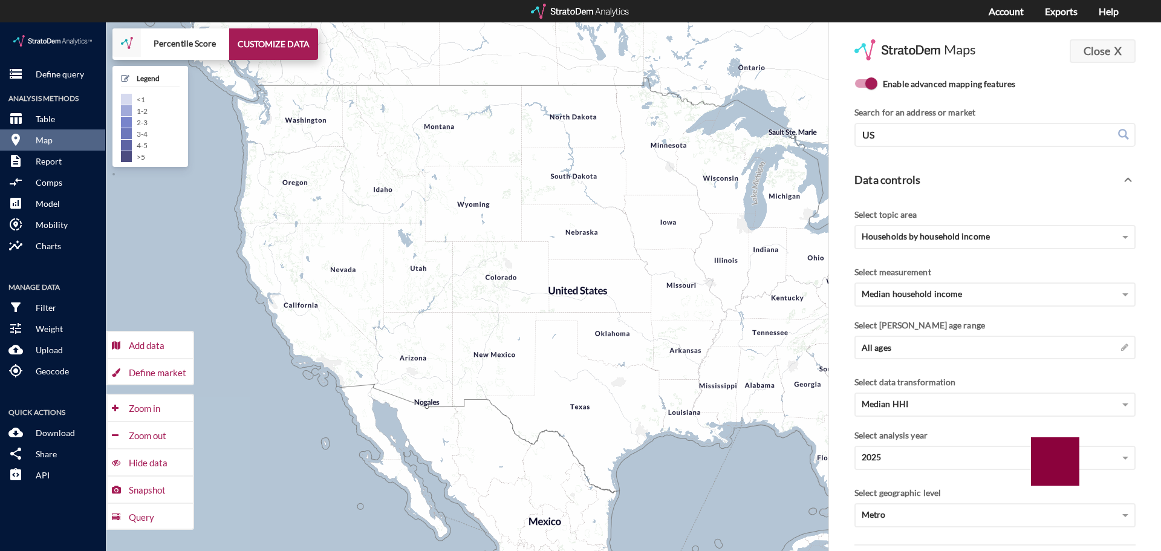
click button "Close X"
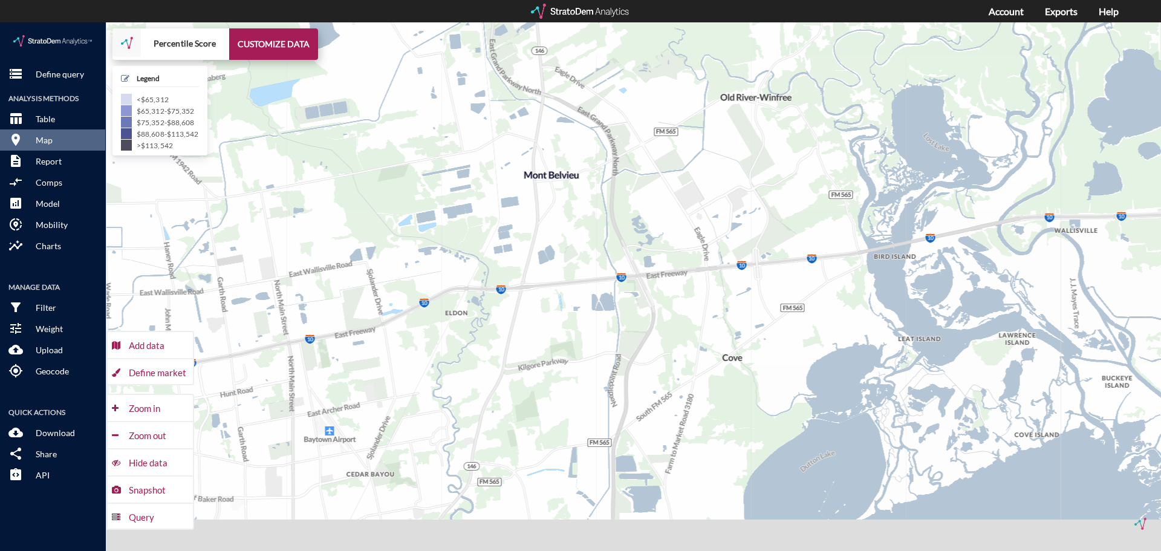
drag, startPoint x: 685, startPoint y: 298, endPoint x: 674, endPoint y: 214, distance: 84.7
click div "+ − Percentile Score CUSTOMIZE DATA Legend < $65,312 $65,312 - $75,352 $75,352 …"
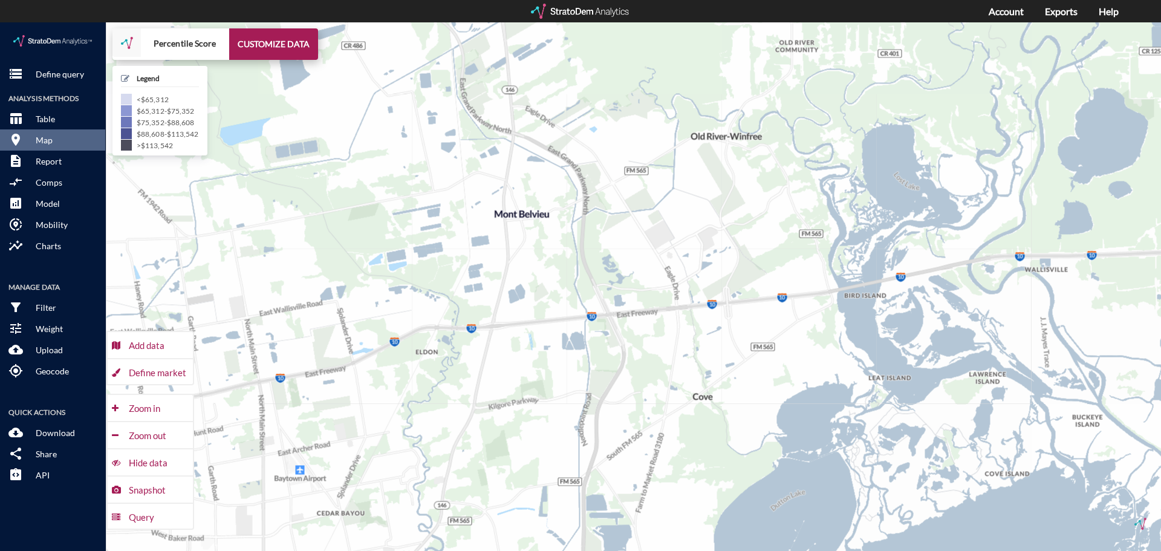
drag, startPoint x: 776, startPoint y: 287, endPoint x: 746, endPoint y: 329, distance: 52.0
click div "+ − Percentile Score CUSTOMIZE DATA Legend < $65,312 $65,312 - $75,352 $75,352 …"
click div "Define market"
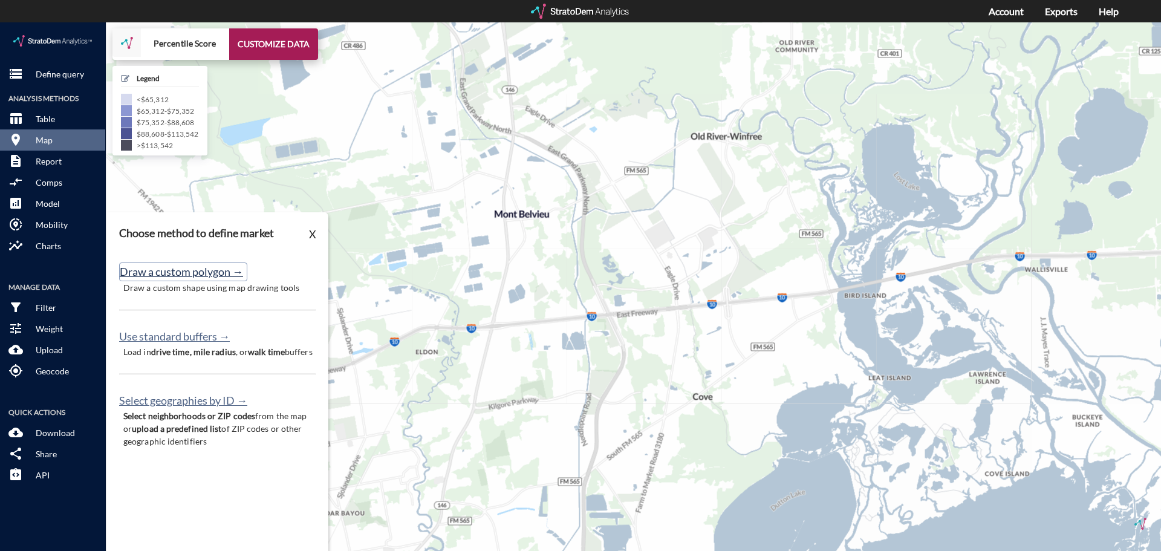
click button "Draw a custom polygon →"
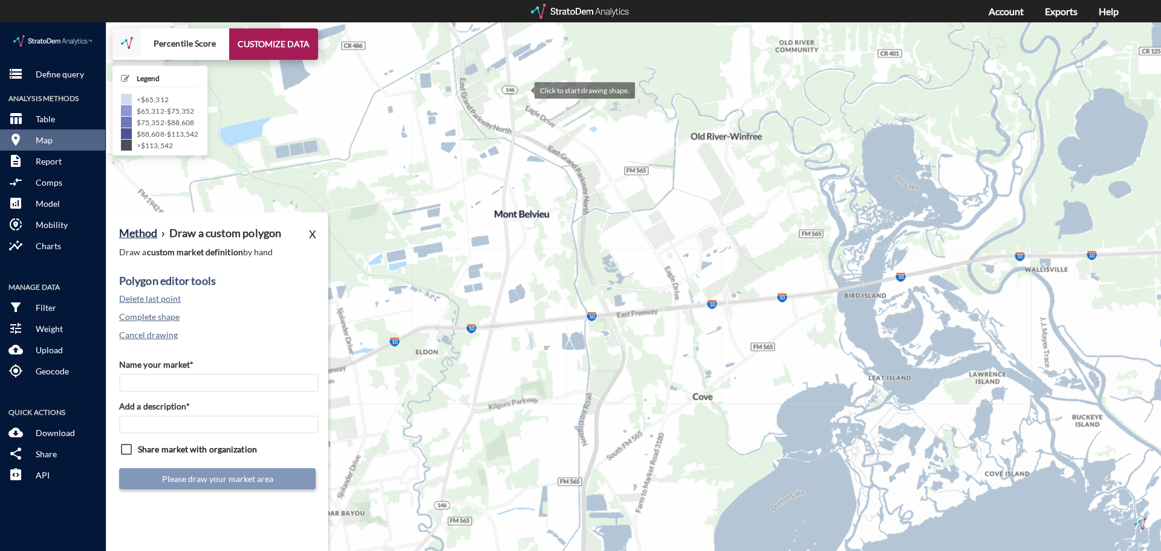
click div
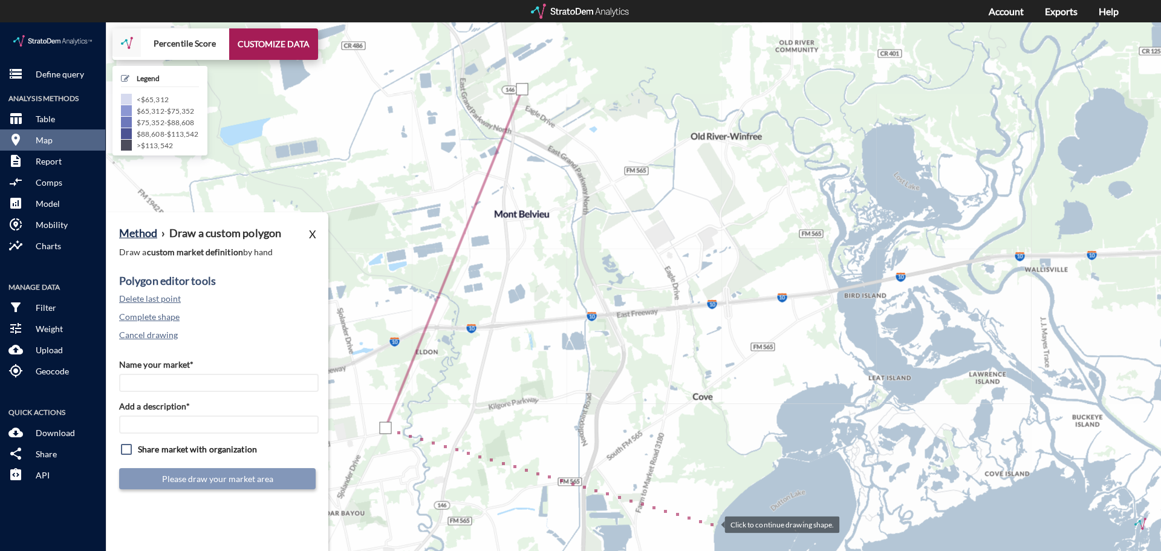
click div
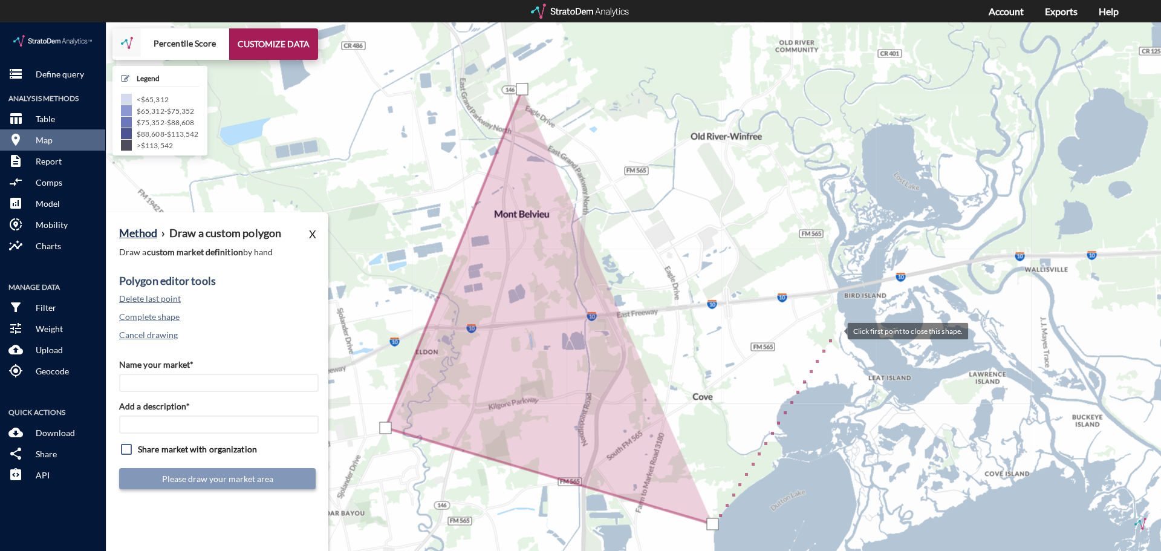
click div
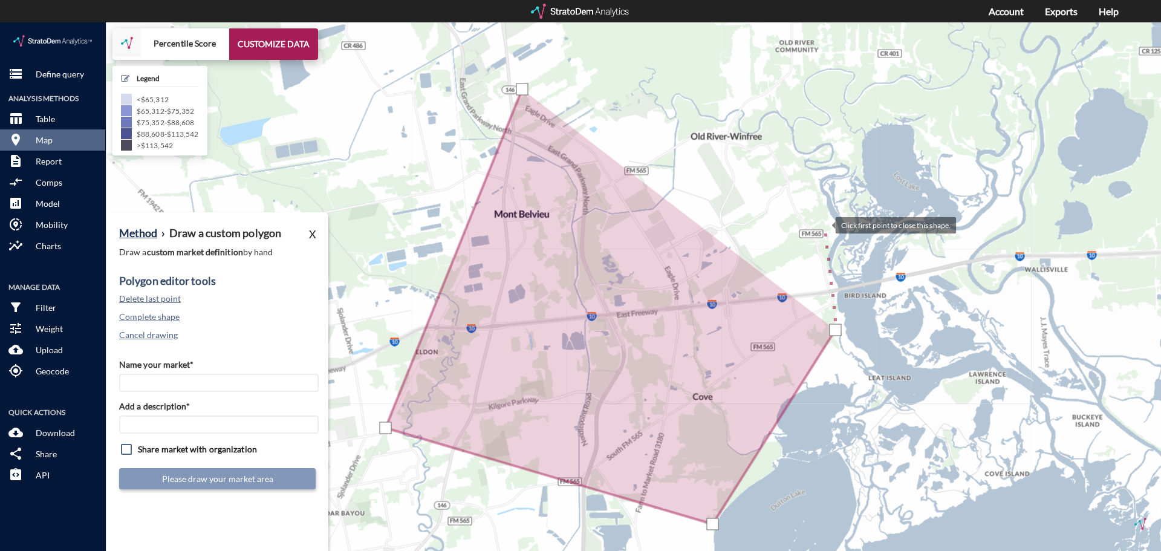
click div
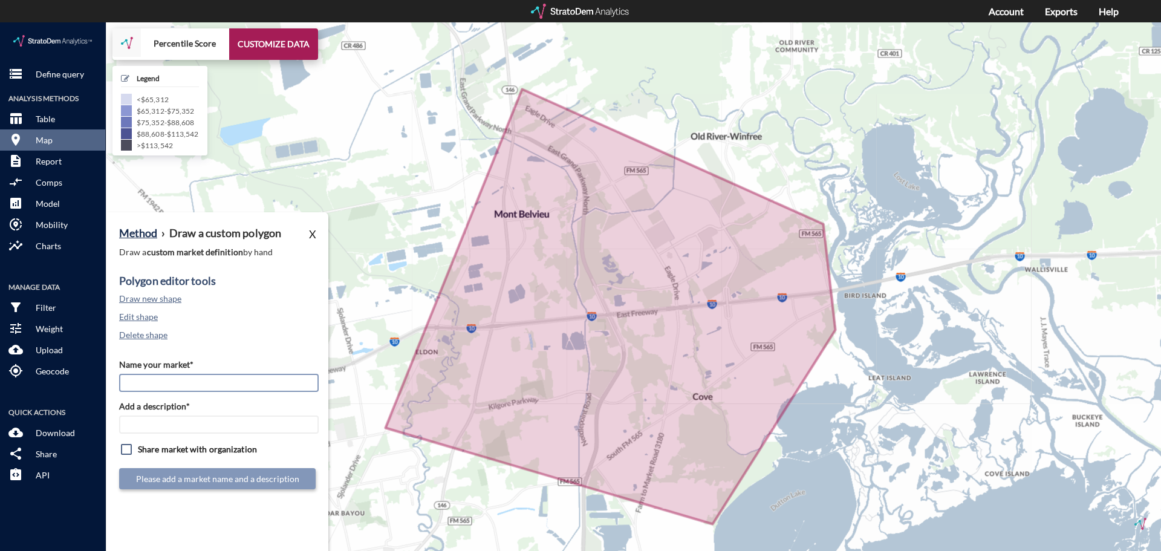
click input "Name your market*"
type input "Mont Belvieu 5miPoly"
paste input "Mont Belvieu 5miPoly"
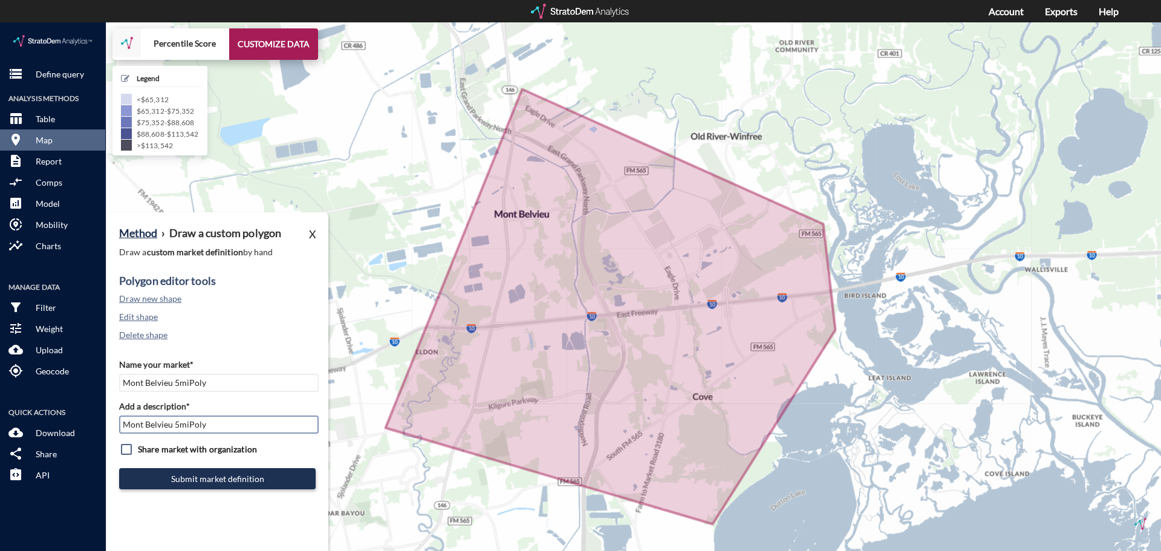
type input "Mont Belvieu 5miPoly"
click input "checkbox"
checkbox input "true"
click button "Submit market definition"
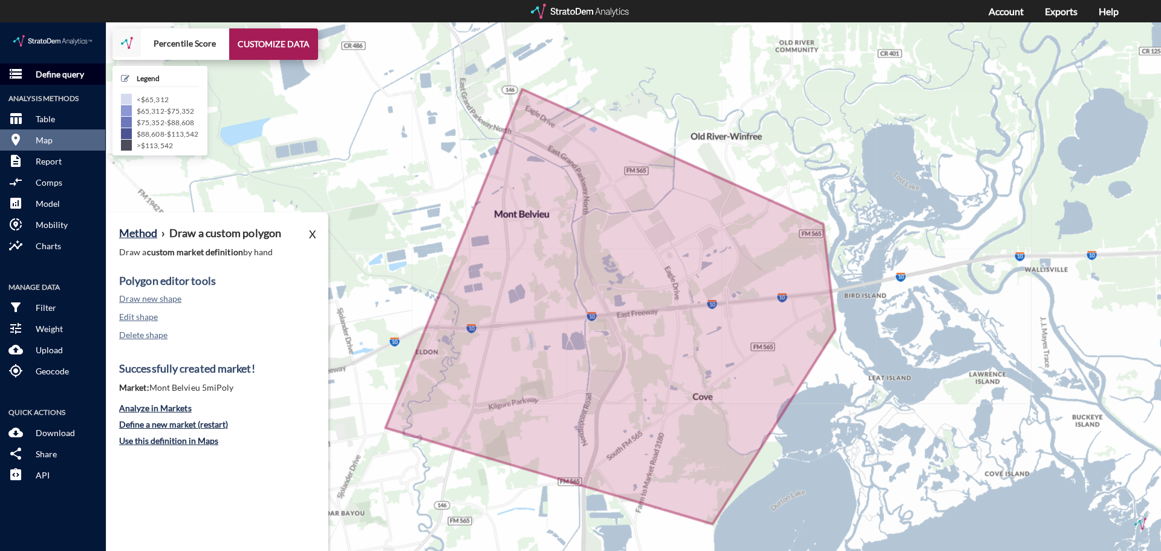
click p "Define query"
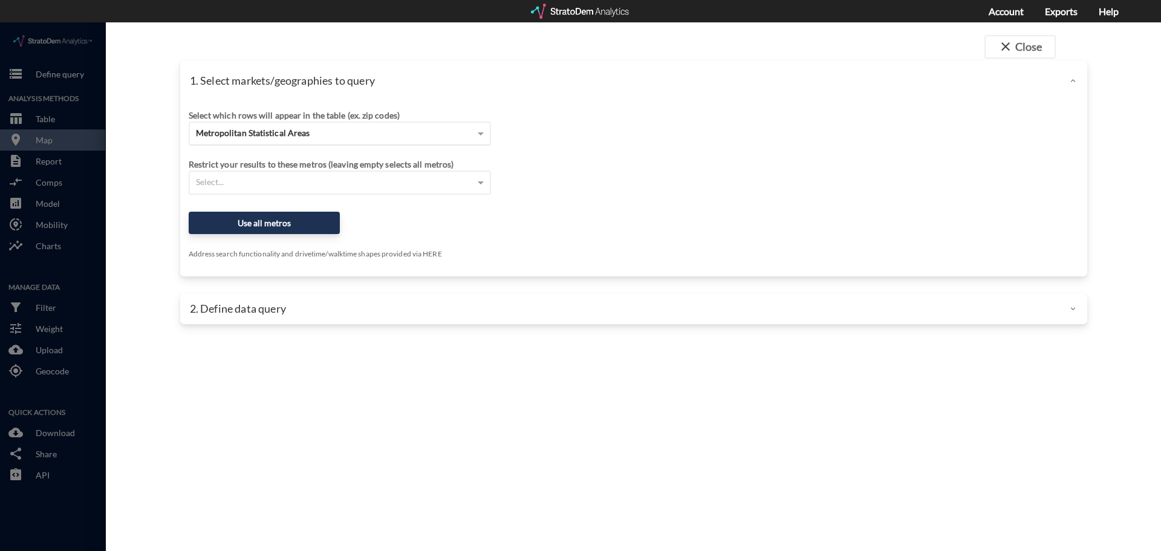
click div "Metropolitan Statistical Areas"
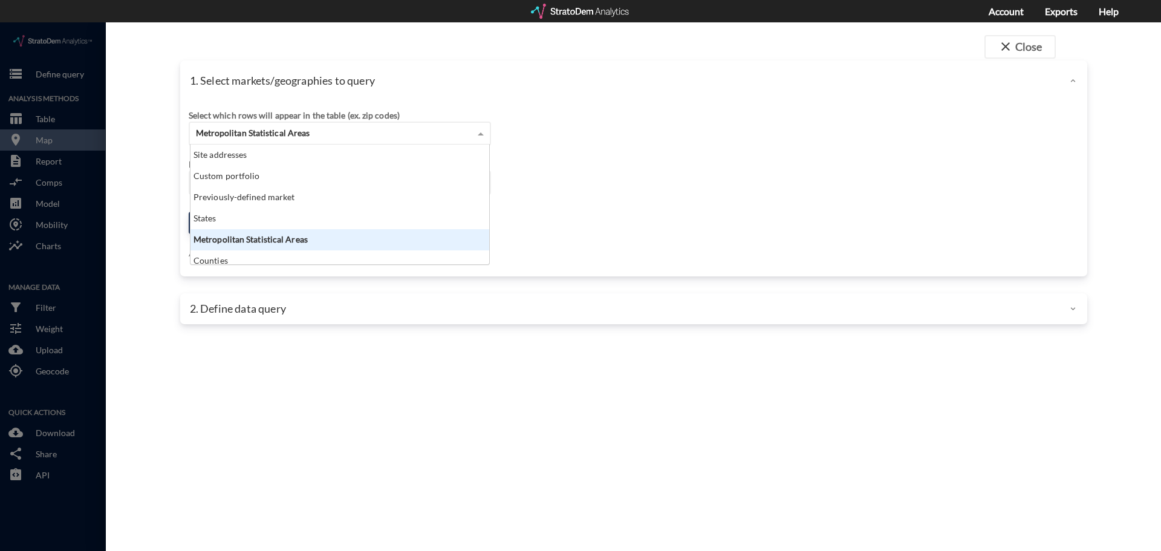
scroll to position [111, 291]
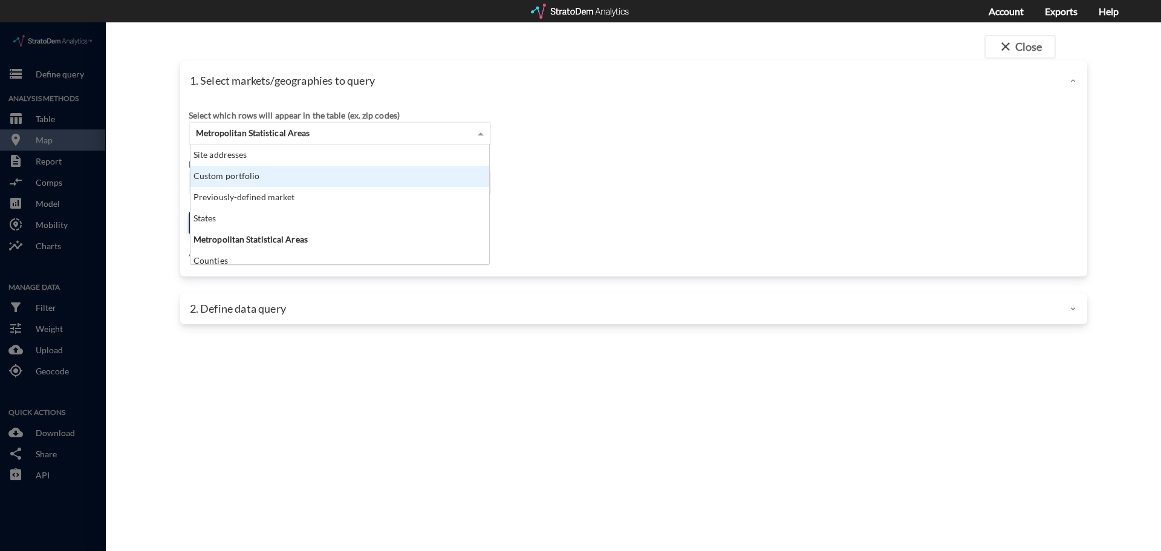
click div "Custom portfolio"
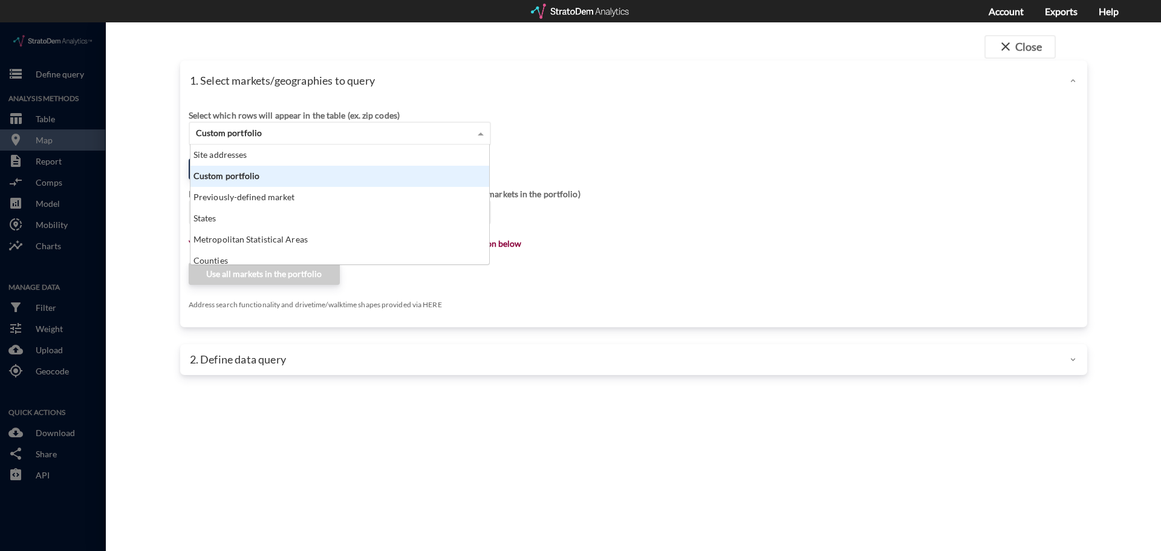
click span "Custom portfolio"
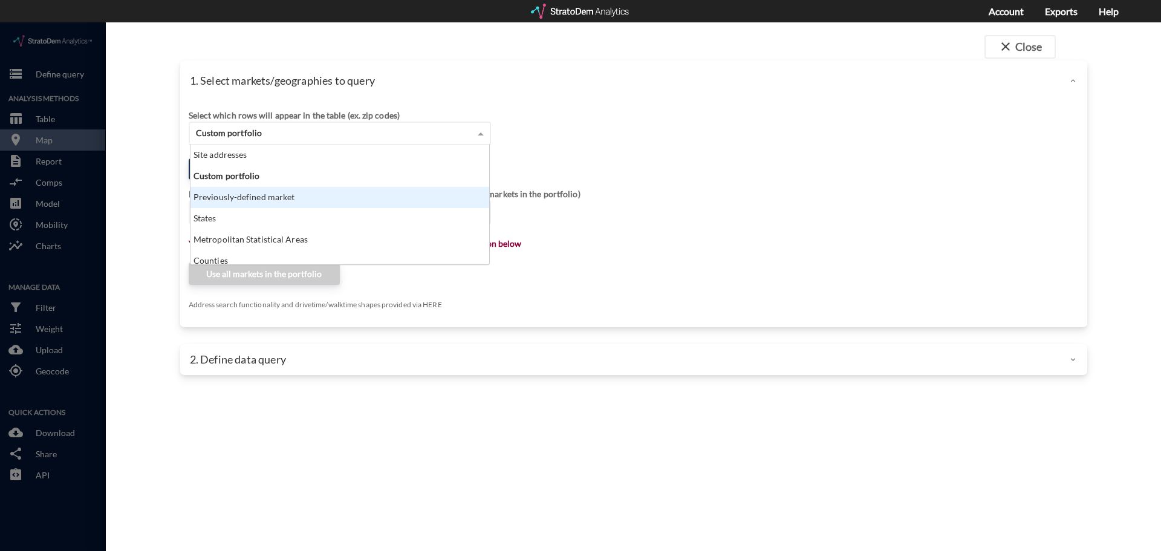
click div "Previously-defined market"
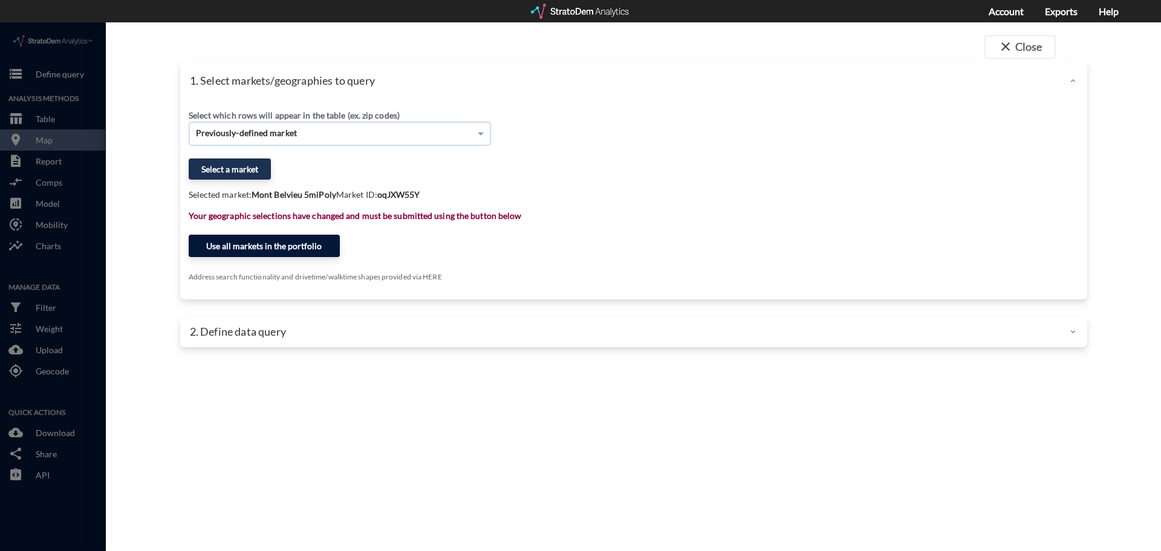
click button "Use all markets in the portfolio"
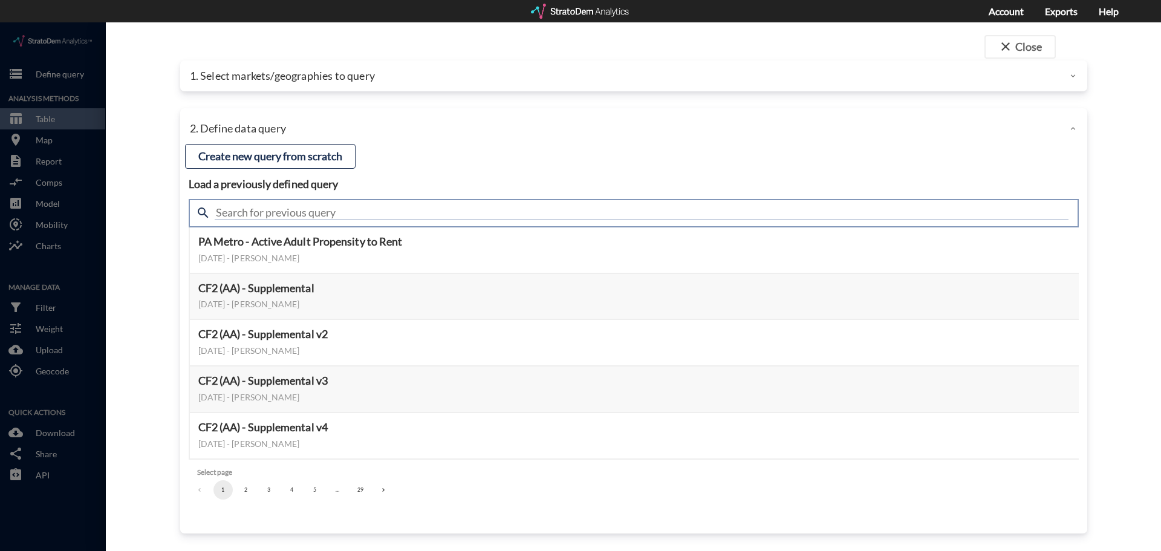
click input "text"
type input "housing"
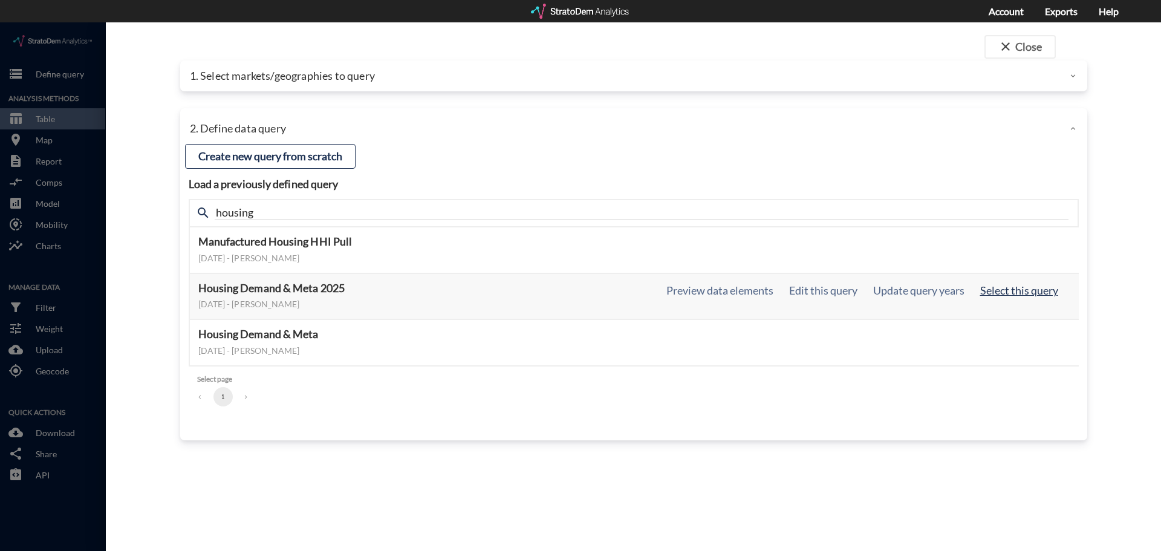
click button "Select this query"
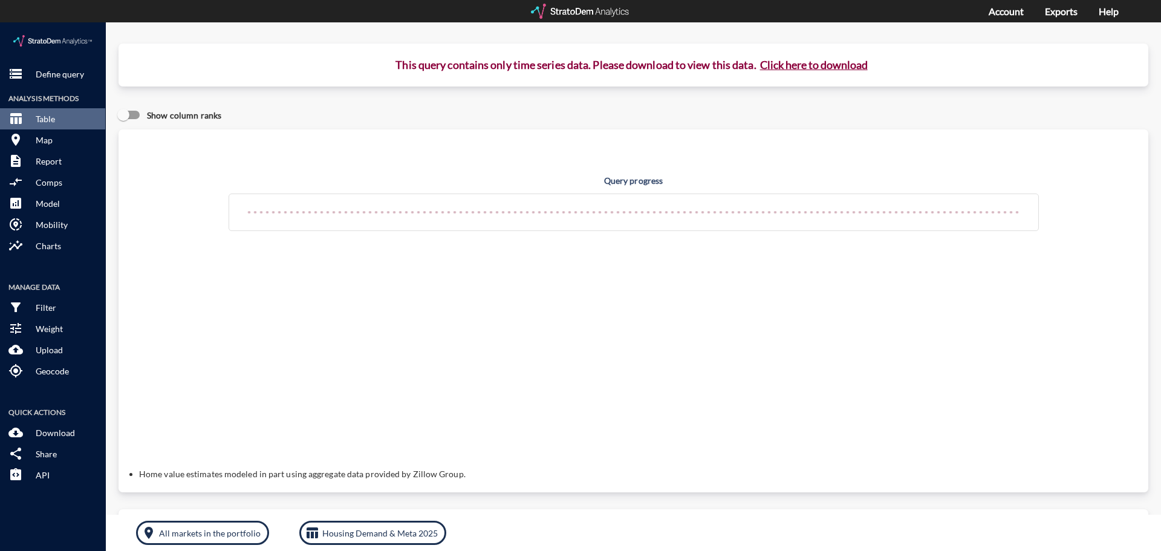
click button "Click here to download"
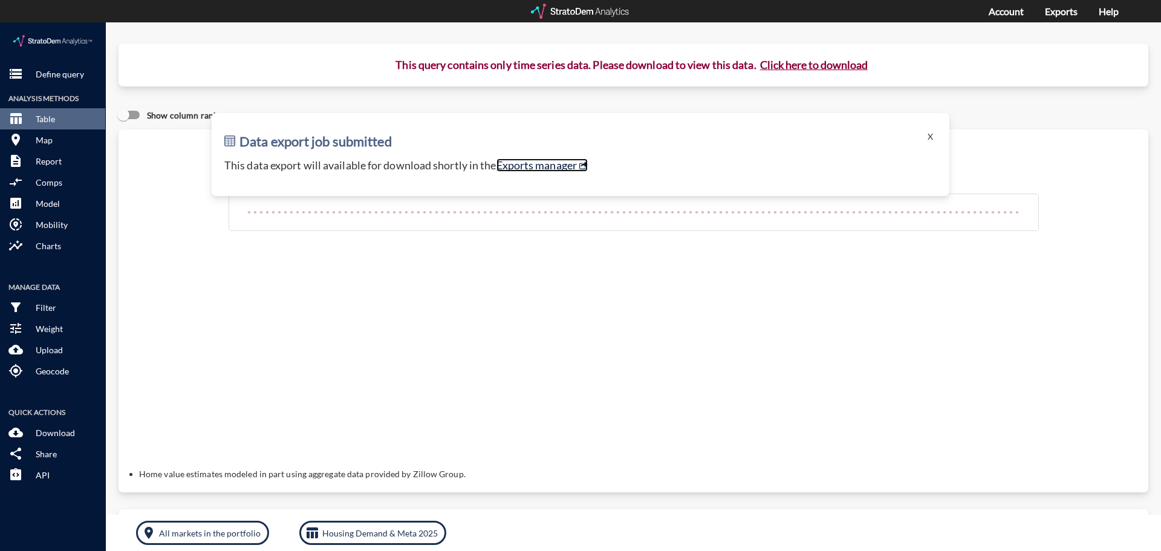
click link "Exports manager"
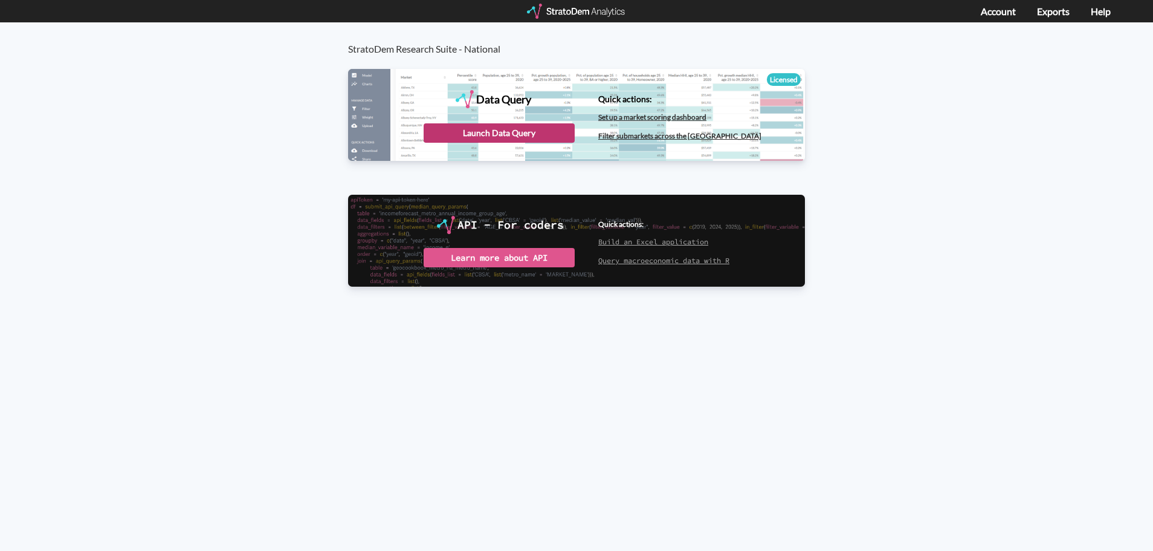
click at [459, 133] on div "Launch Data Query" at bounding box center [499, 132] width 151 height 19
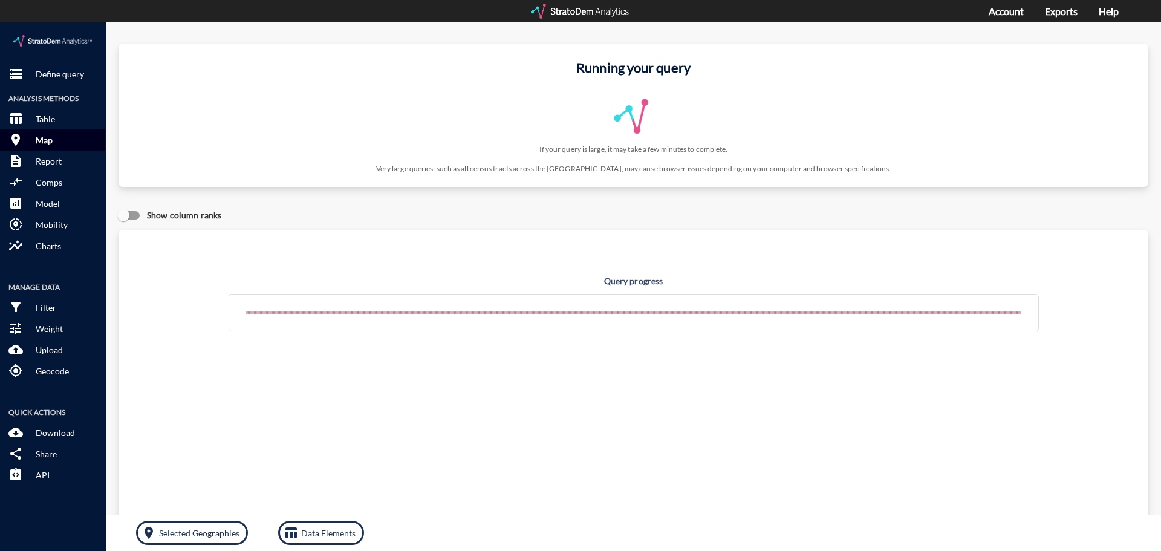
click p "Map"
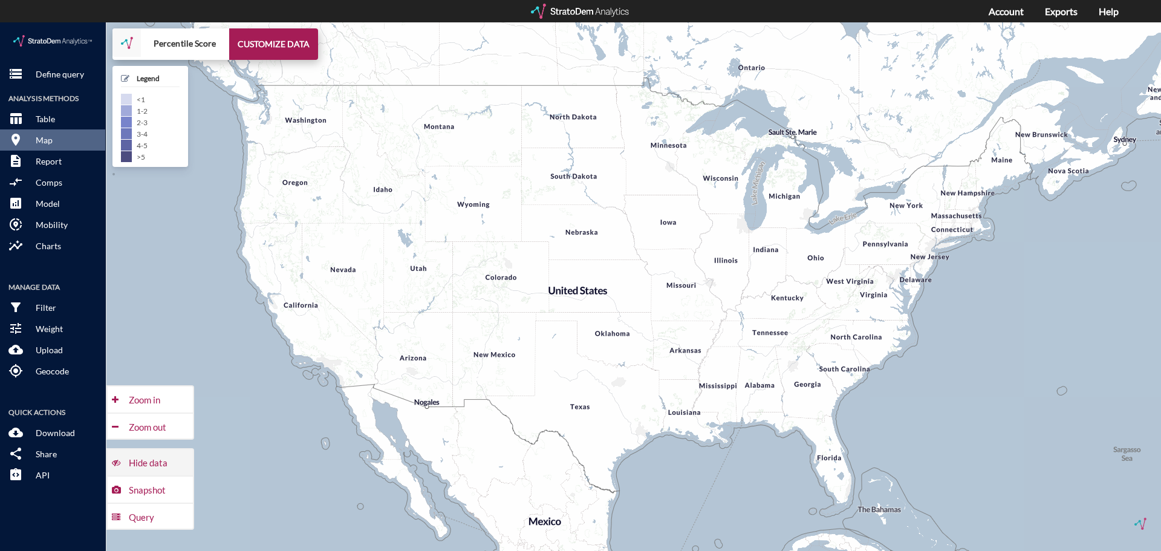
click div "Hide data"
click button "CUSTOMIZE DATA"
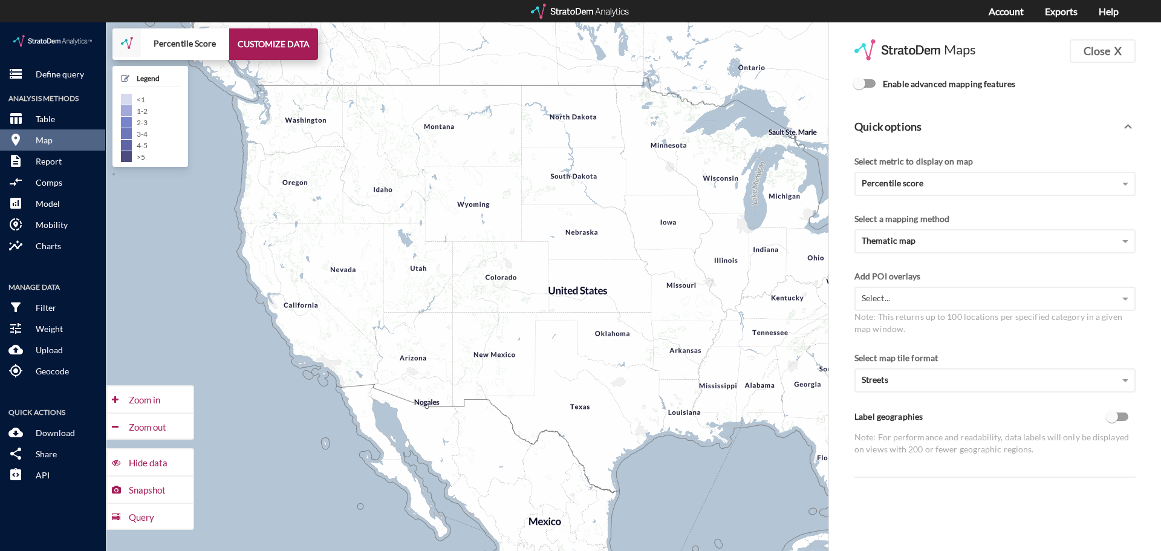
click input "Enable advanced mapping features"
checkbox input "true"
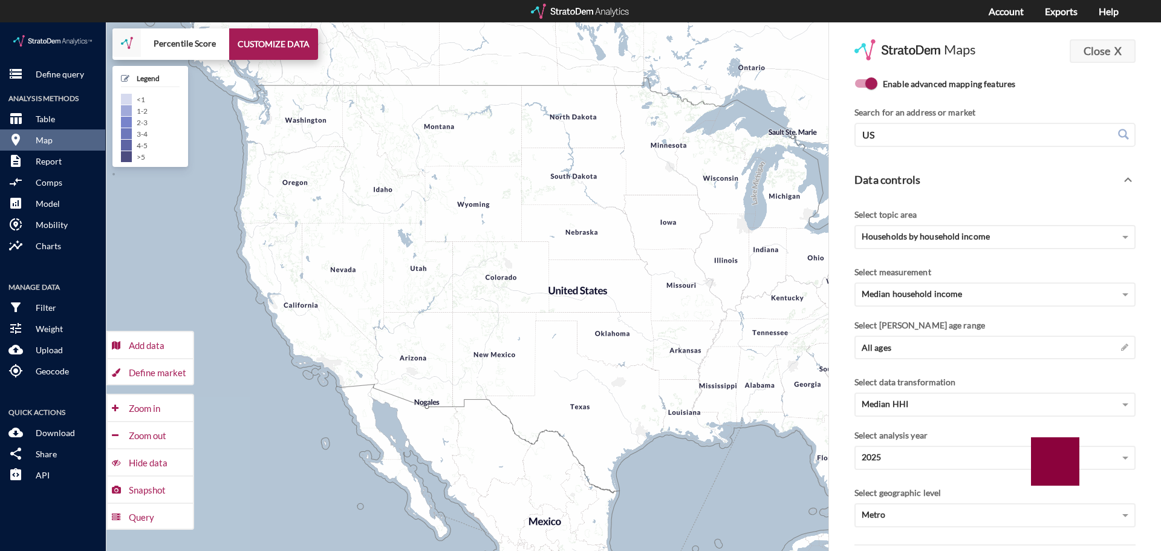
click button "Close X"
click div "Maps Close X Enable advanced mapping features Upload controls Color markers by …"
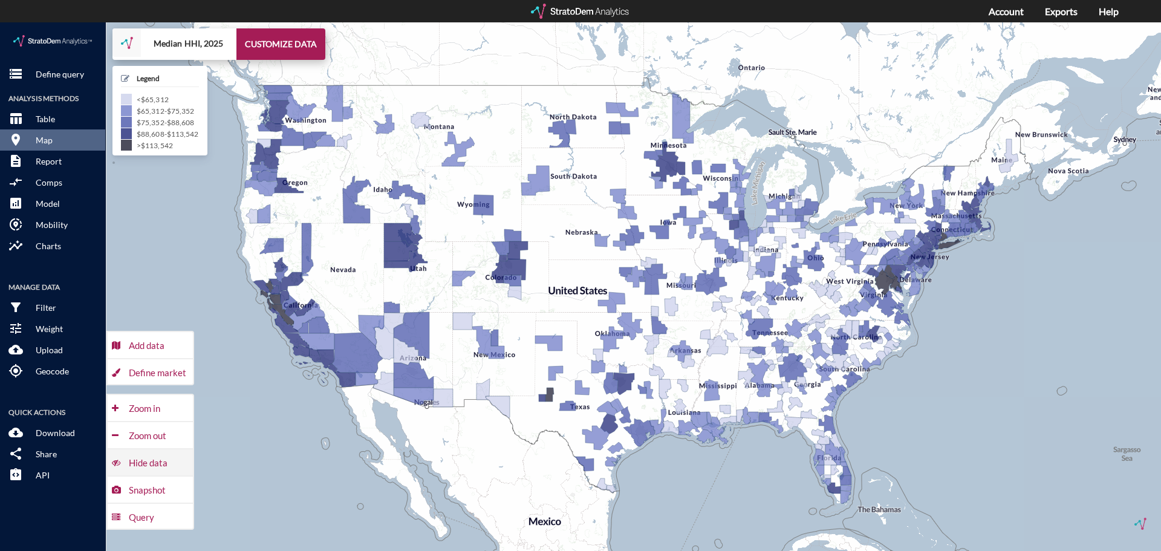
click div "Hide data"
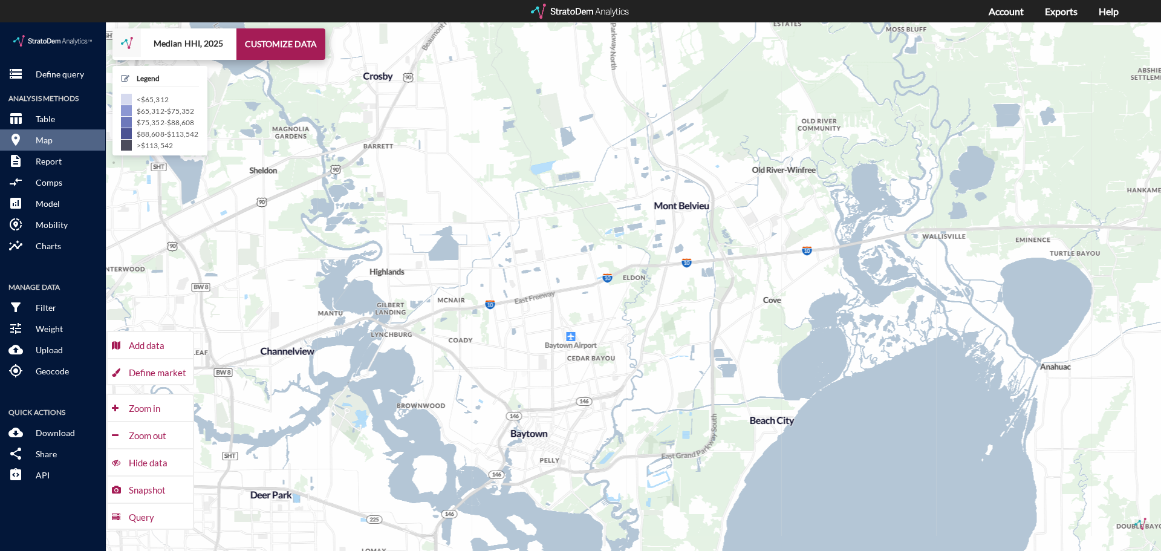
drag, startPoint x: 719, startPoint y: 337, endPoint x: 750, endPoint y: 258, distance: 84.6
click div "+ − Median HHI, 2025 CUSTOMIZE DATA Legend < $65,312 $65,312 - $75,352 $75,352 …"
click div "Define market"
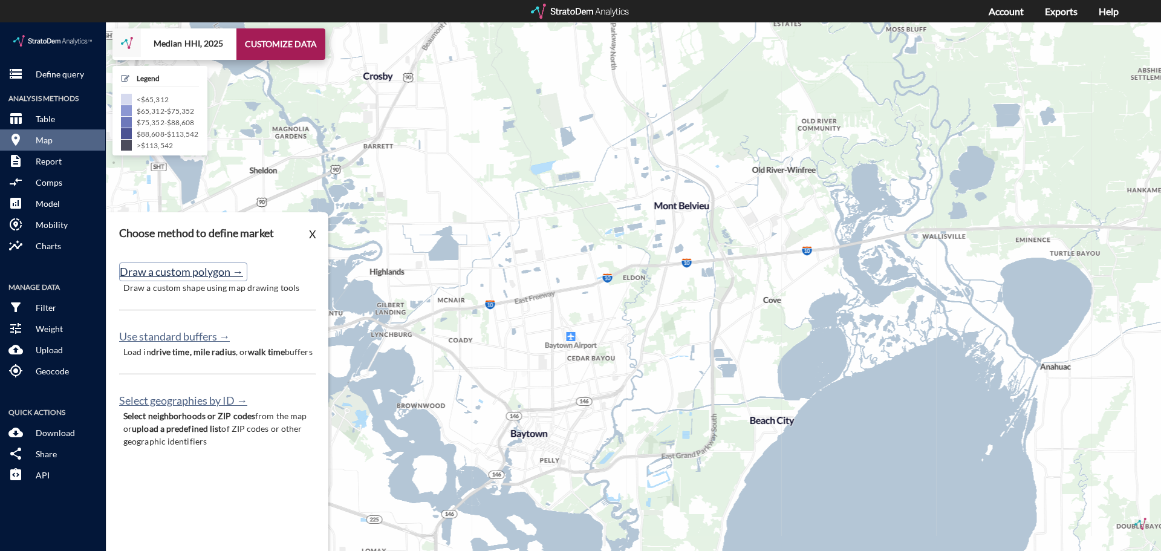
click button "Draw a custom polygon →"
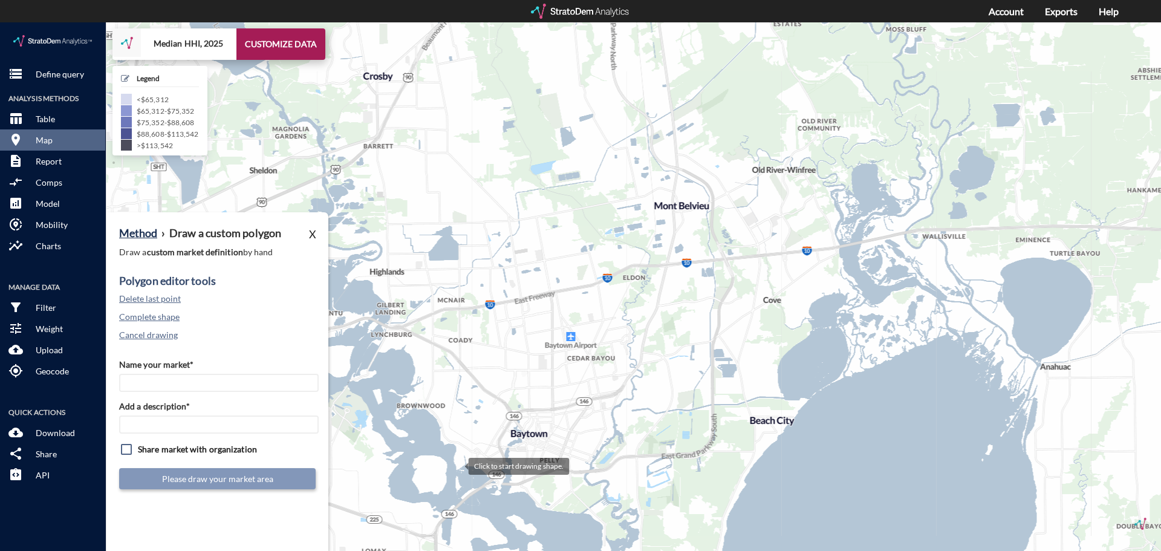
click div
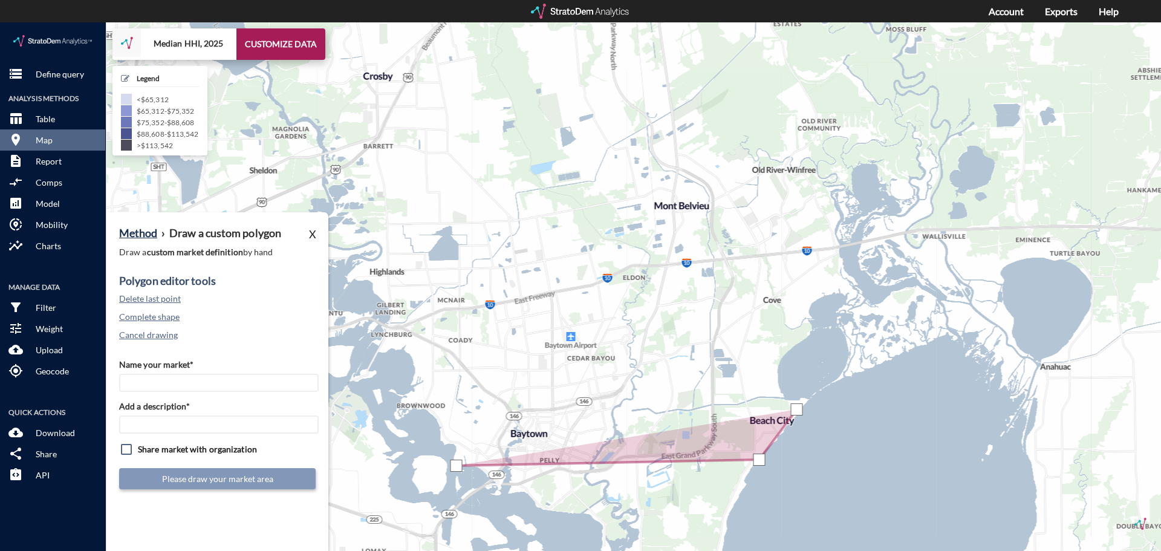
click div
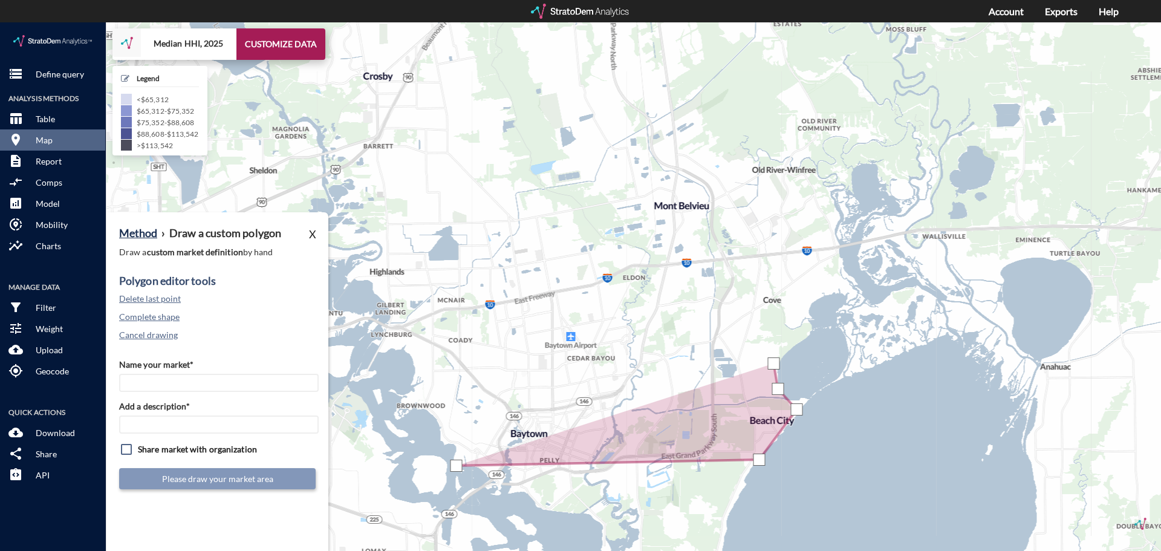
click div
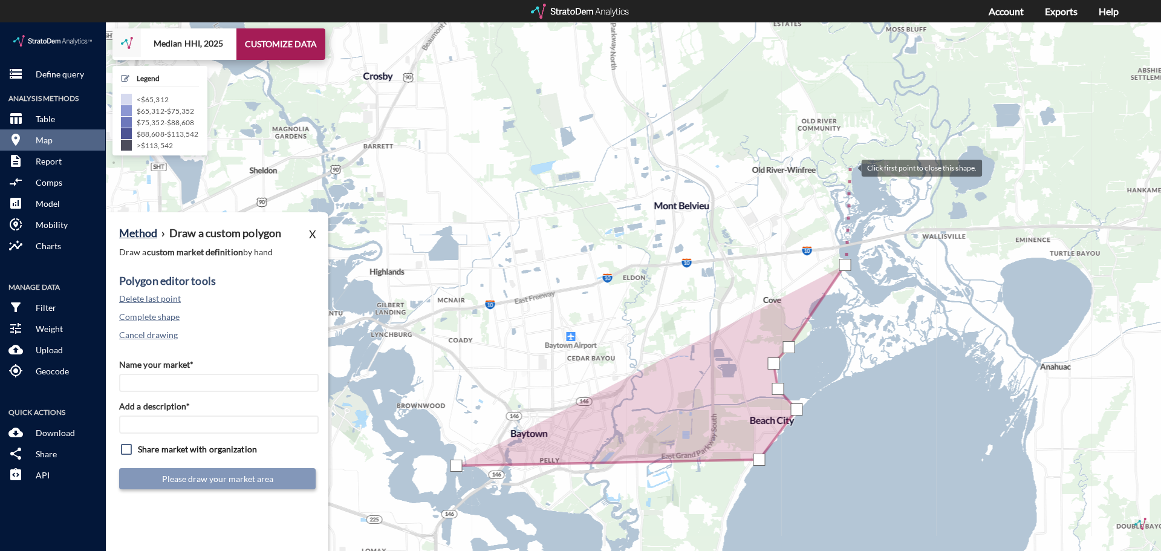
click div
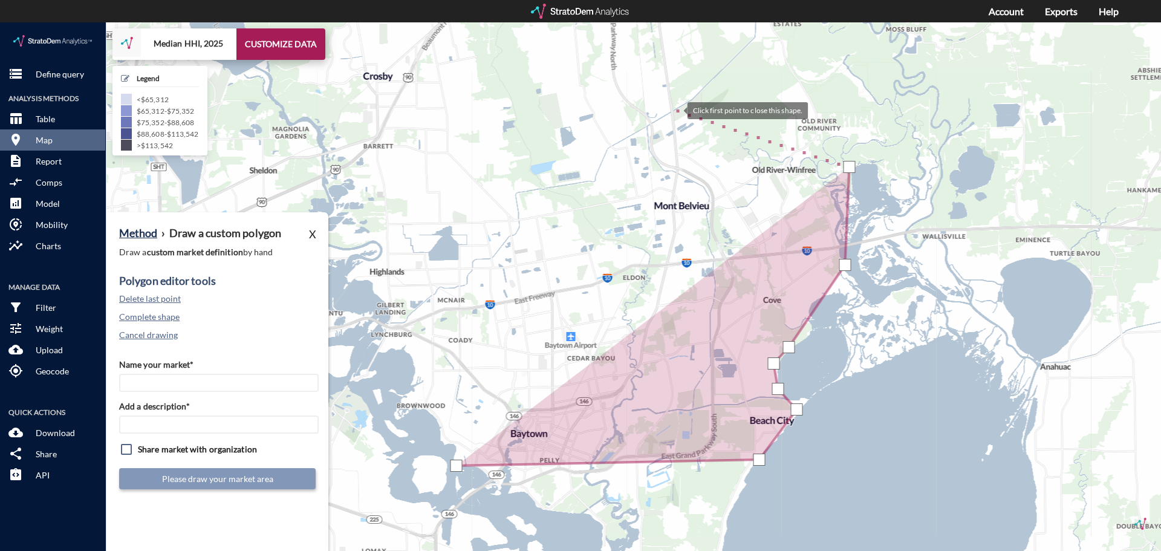
click div
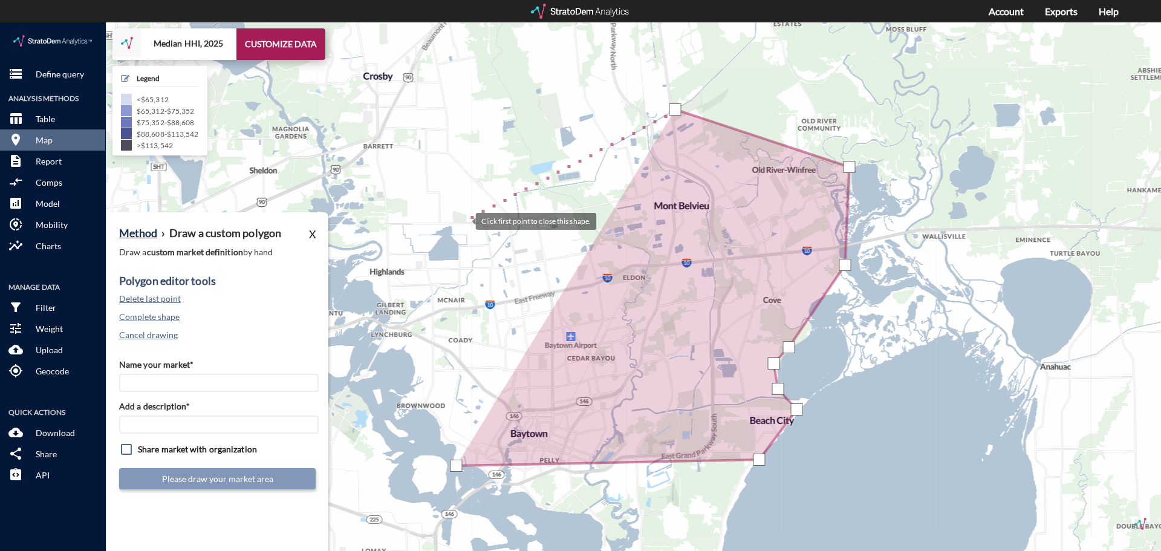
click div
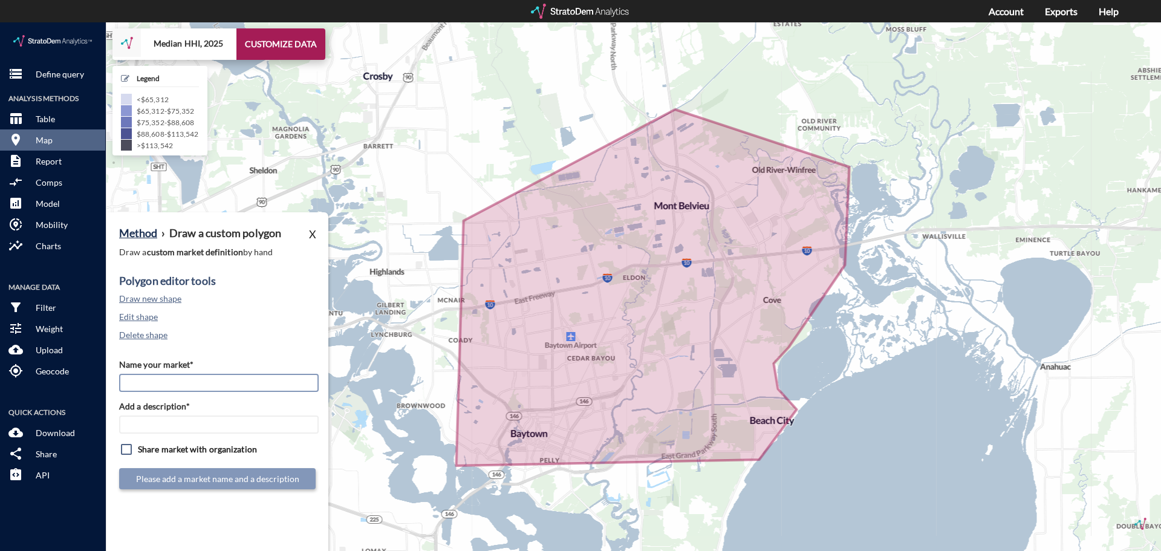
click input "Name your market*"
type input "Mont Belvieu 10miPoly"
paste input "Mont Belvieu 10miPoly"
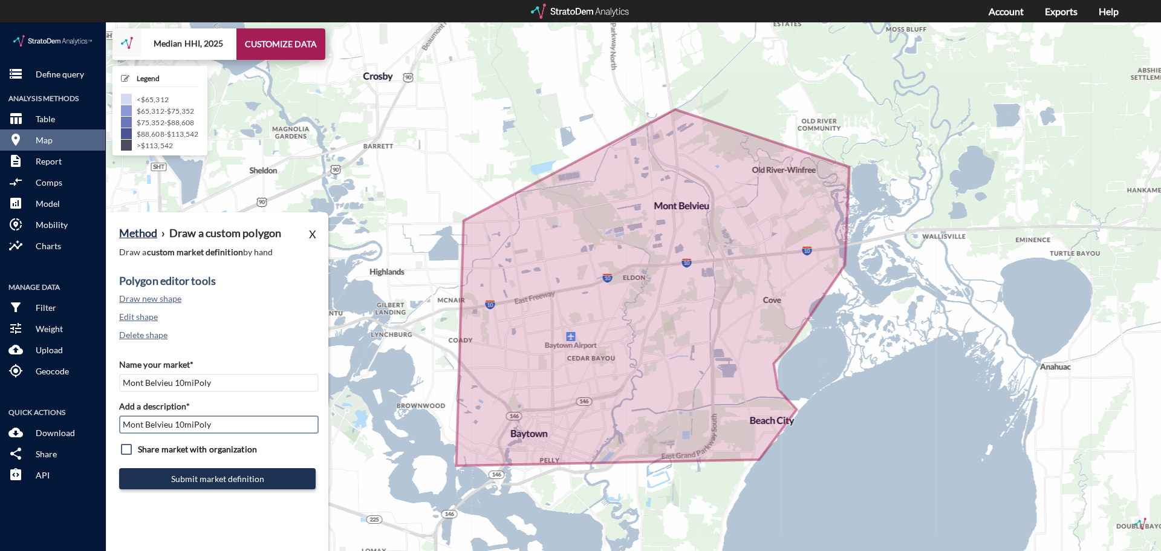
type input "Mont Belvieu 10miPoly"
click input "checkbox"
checkbox input "true"
click button "Submit market definition"
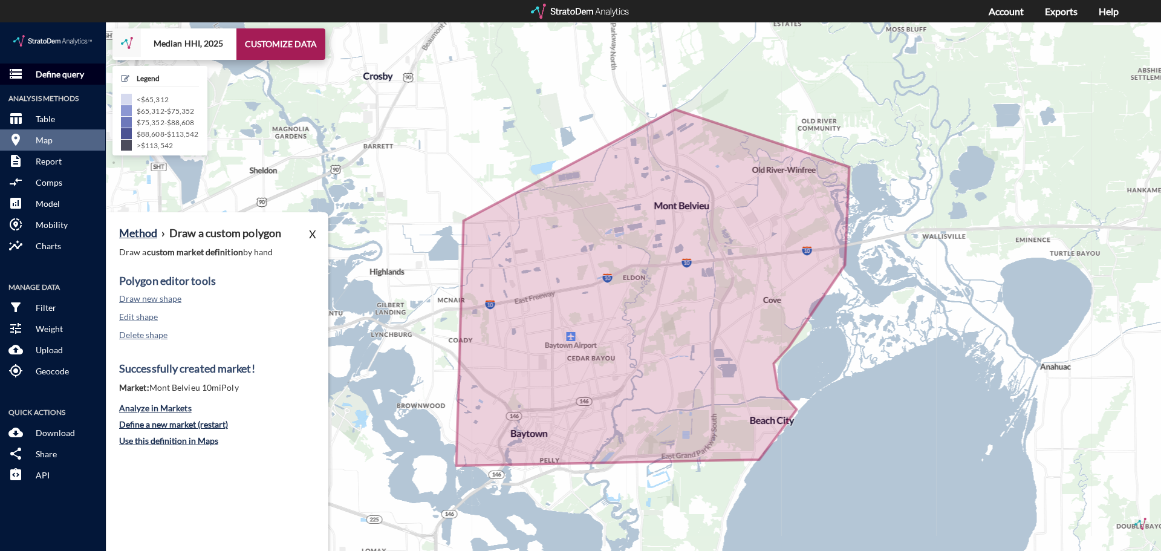
click p "Define query"
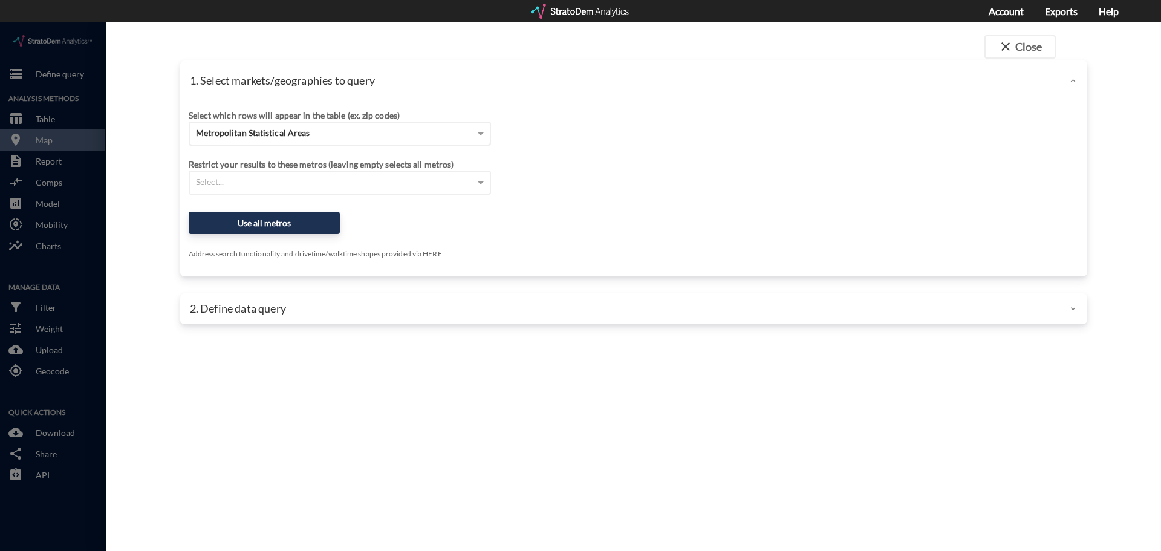
click span "Metropolitan Statistical Areas"
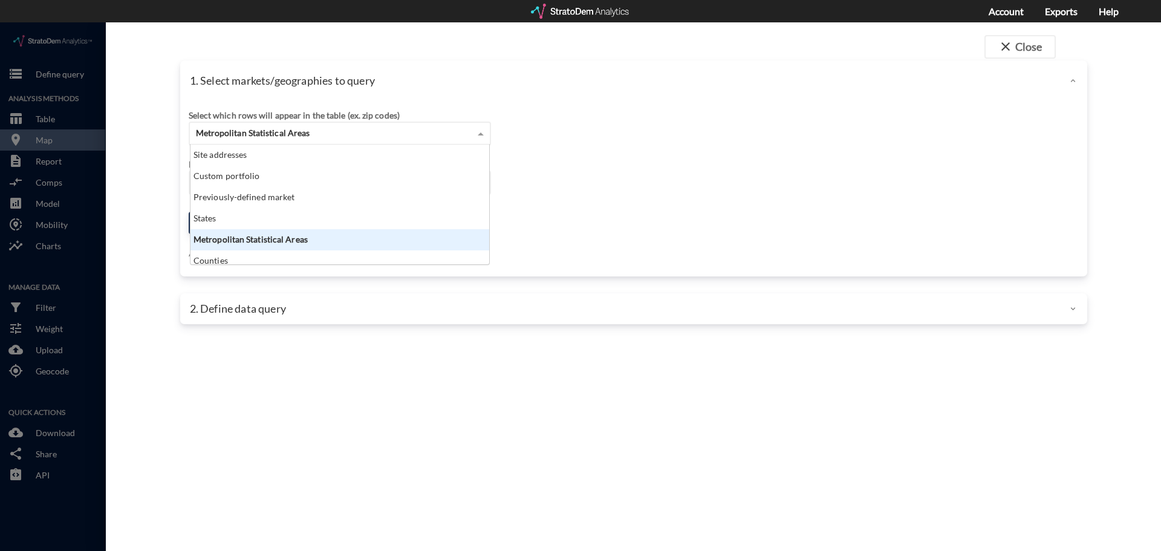
scroll to position [111, 291]
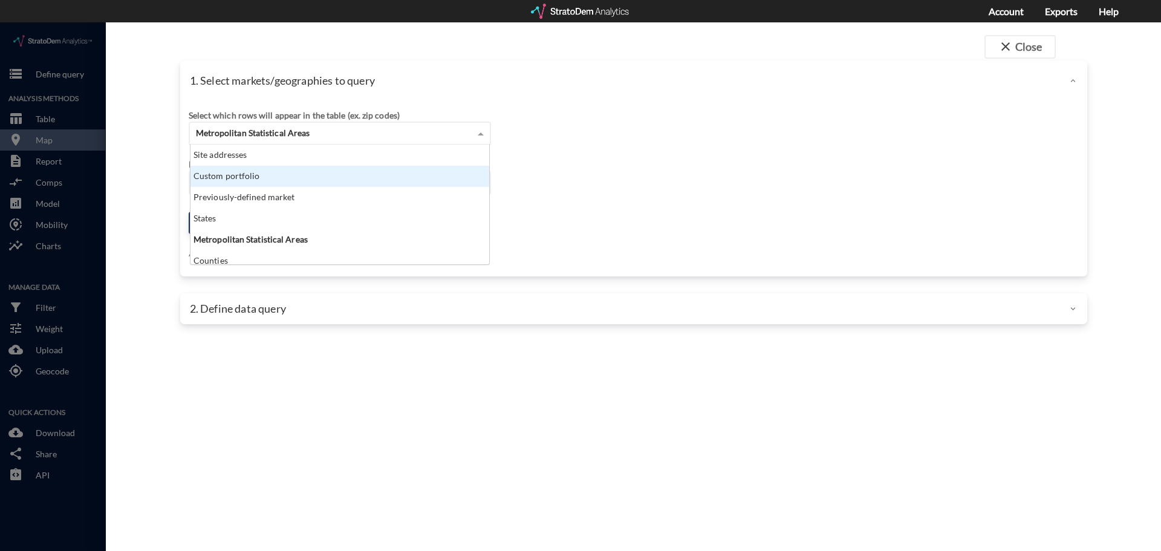
click div "Custom portfolio"
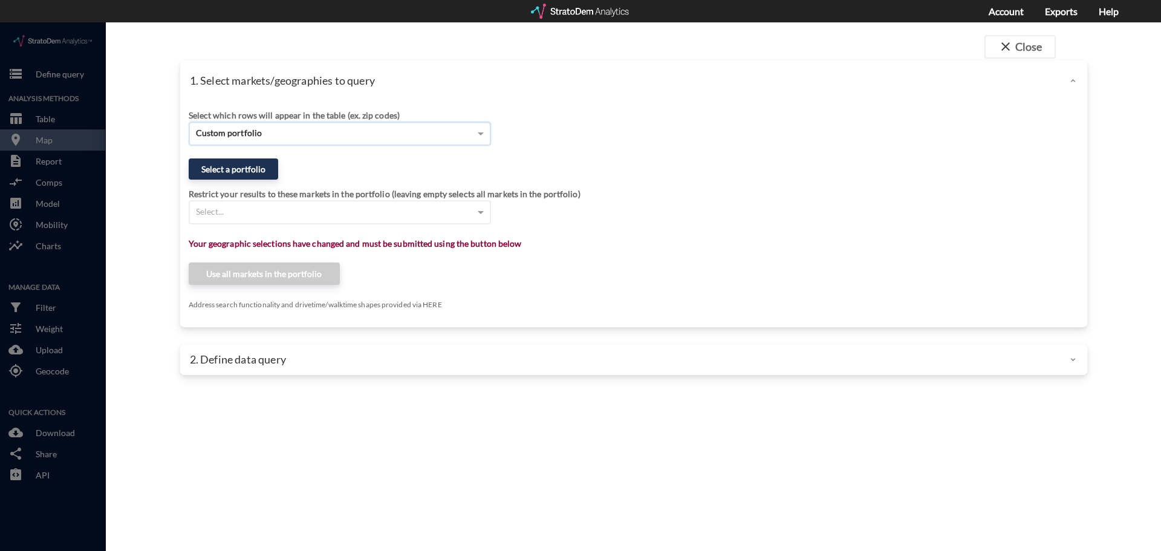
click div "Custom portfolio"
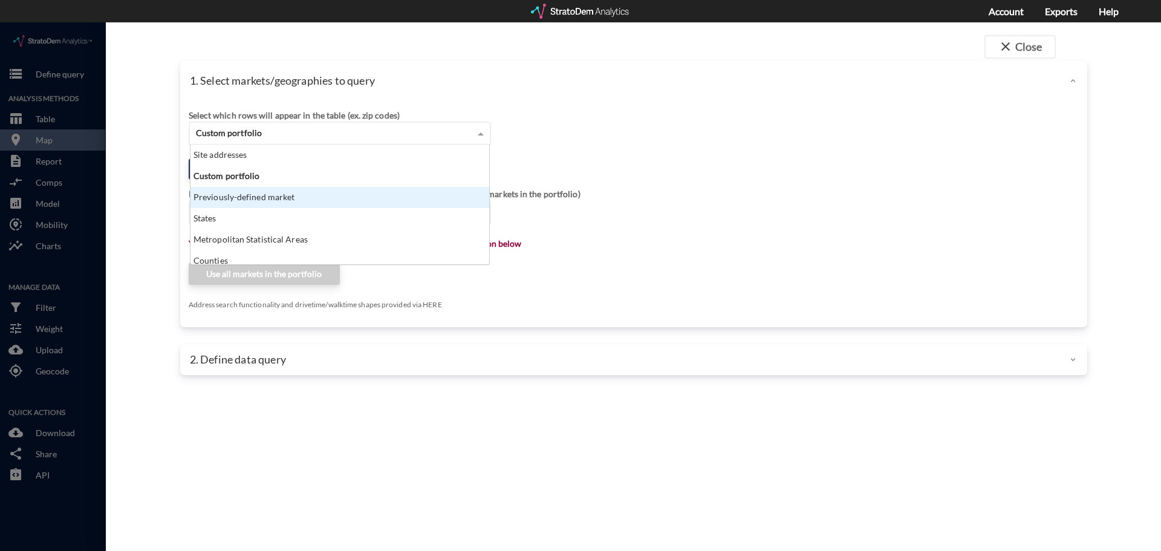
click div "Previously-defined market"
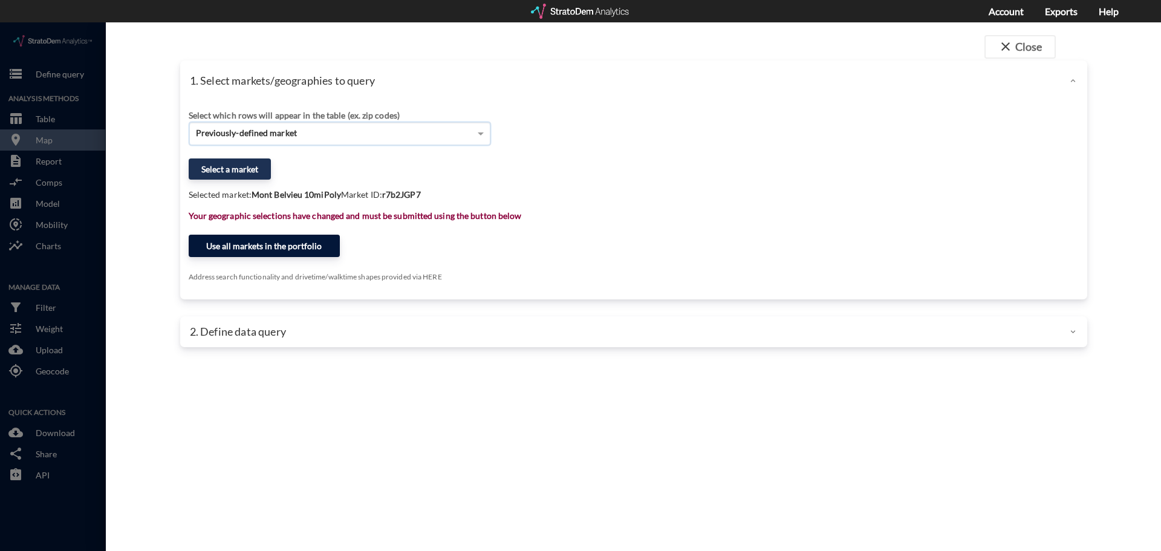
click button "Use all markets in the portfolio"
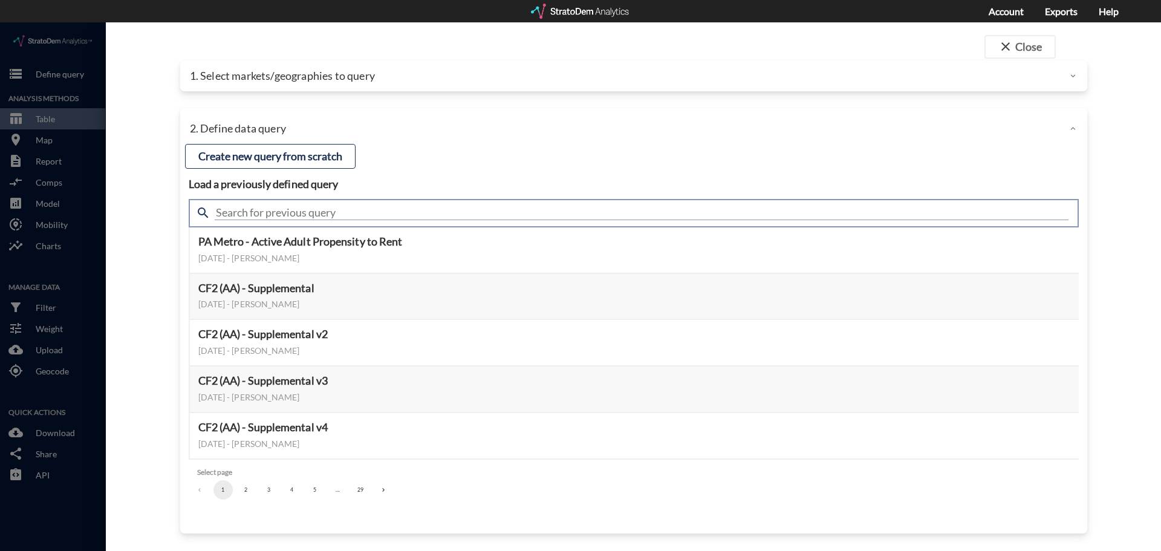
click input "text"
type input "housing"
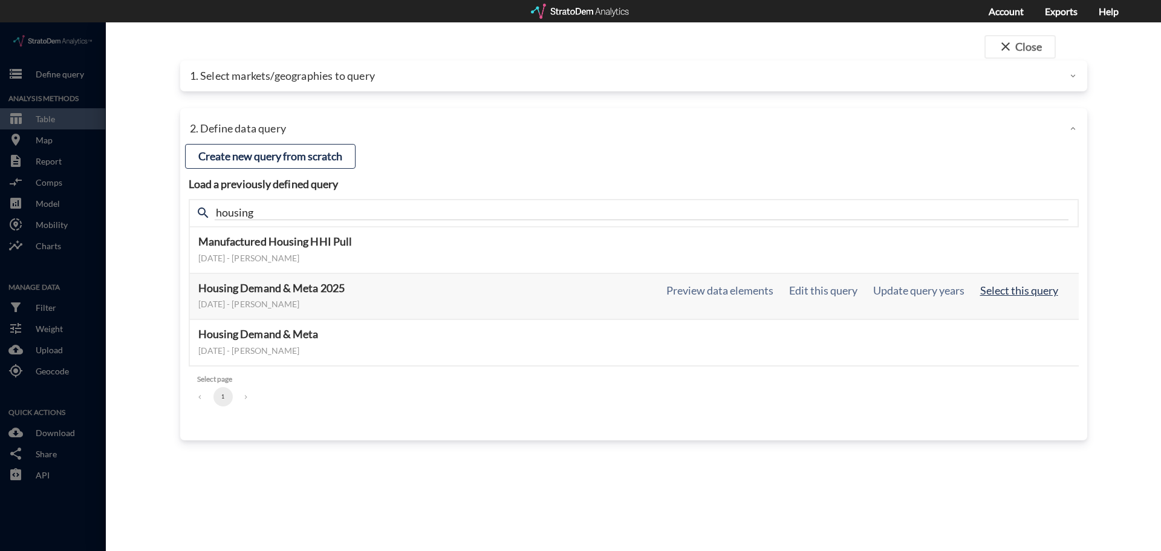
click button "Select this query"
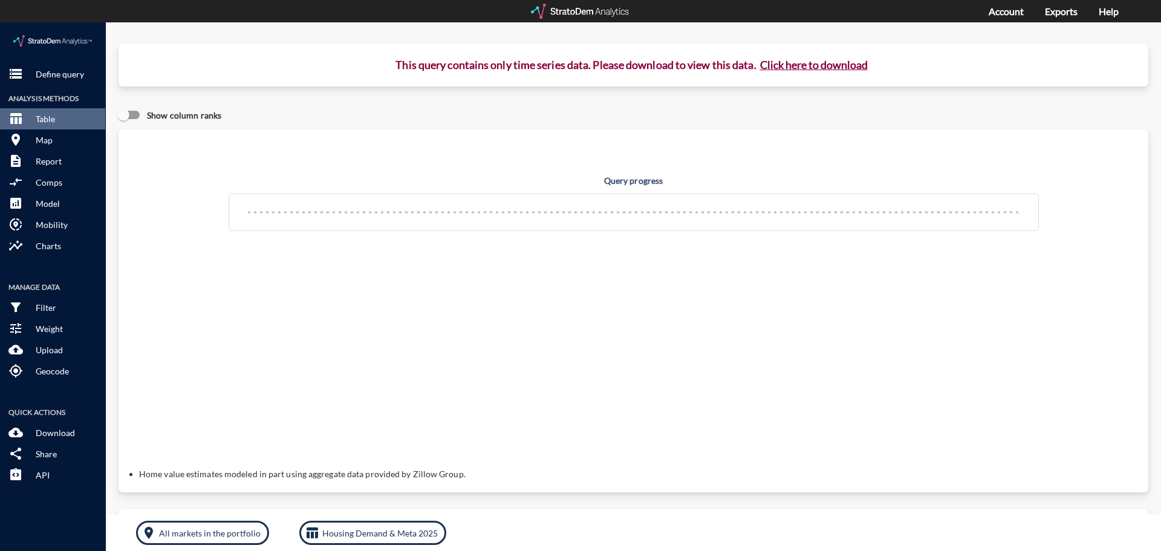
click button "Click here to download"
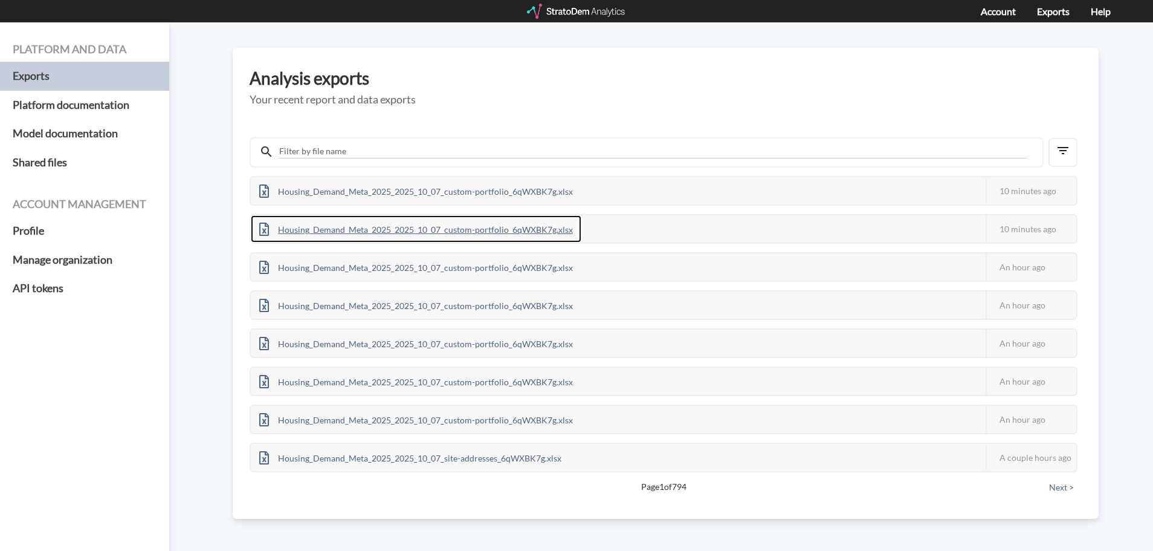
click at [348, 228] on div "Housing_Demand_Meta_2025_2025_10_07_custom-portfolio_6qWXBK7g.xlsx" at bounding box center [416, 228] width 331 height 27
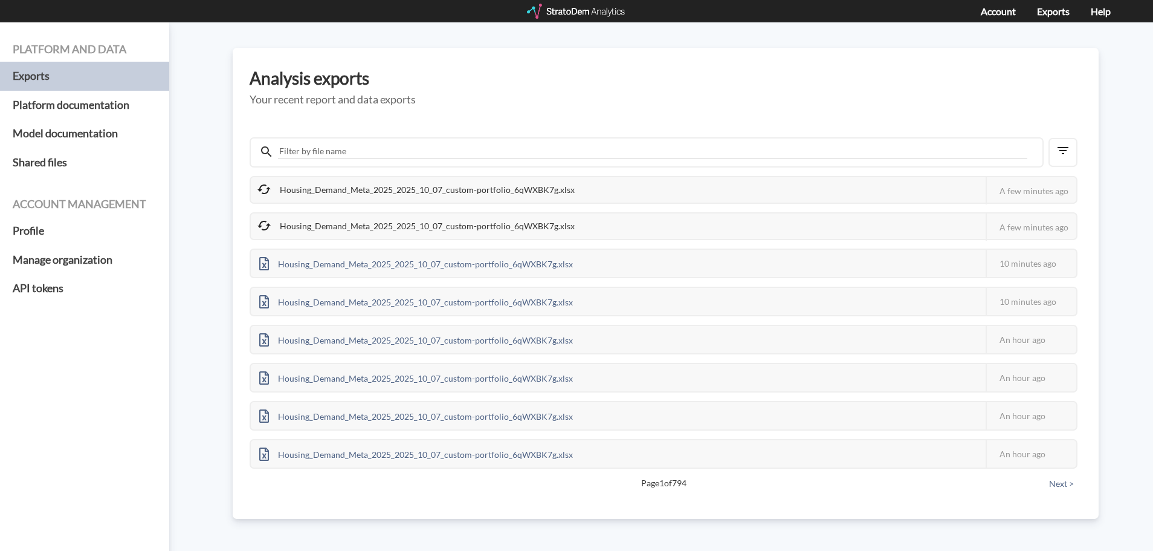
click at [1133, 164] on div "Platform and data Exports Platform documentation Model documentation Shared fil…" at bounding box center [576, 286] width 1153 height 528
click at [1129, 96] on div "Platform and data Exports Platform documentation Model documentation Shared fil…" at bounding box center [576, 286] width 1153 height 528
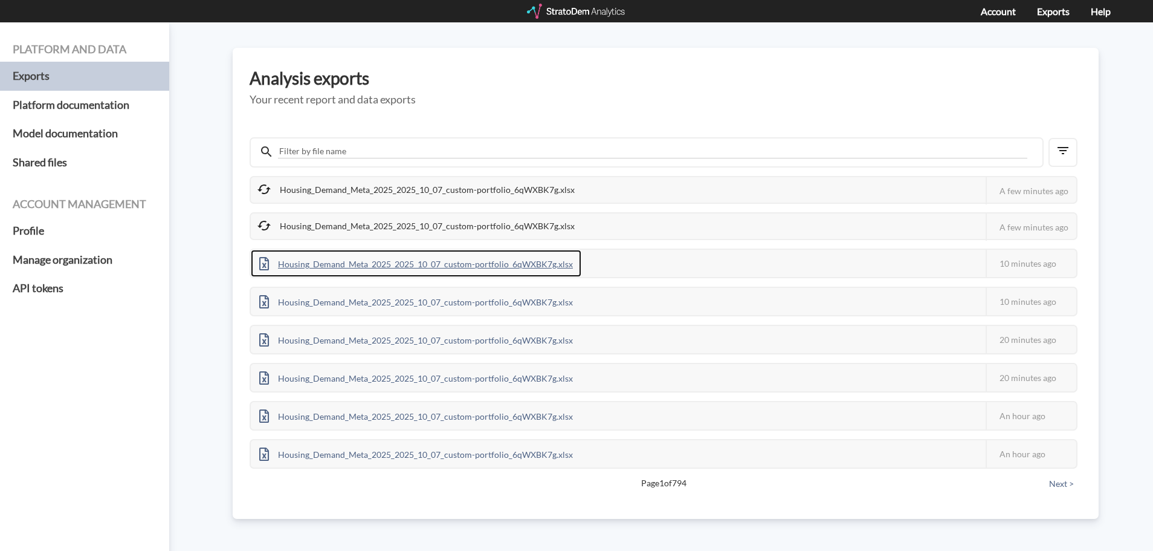
click at [438, 260] on div "Housing_Demand_Meta_2025_2025_10_07_custom-portfolio_6qWXBK7g.xlsx" at bounding box center [416, 263] width 331 height 27
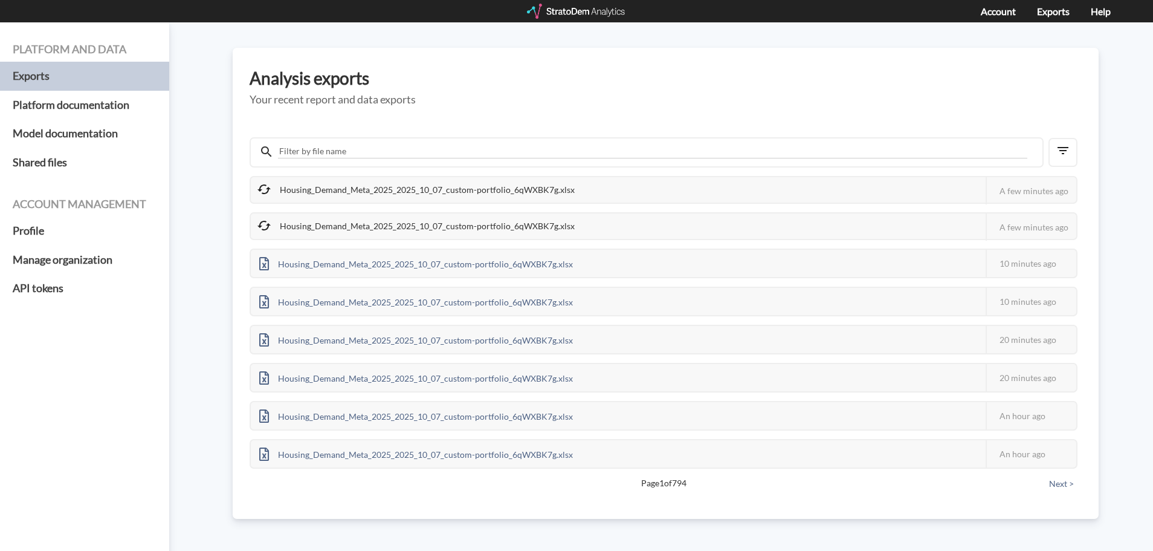
click at [565, 76] on h3 "Analysis exports" at bounding box center [666, 78] width 832 height 19
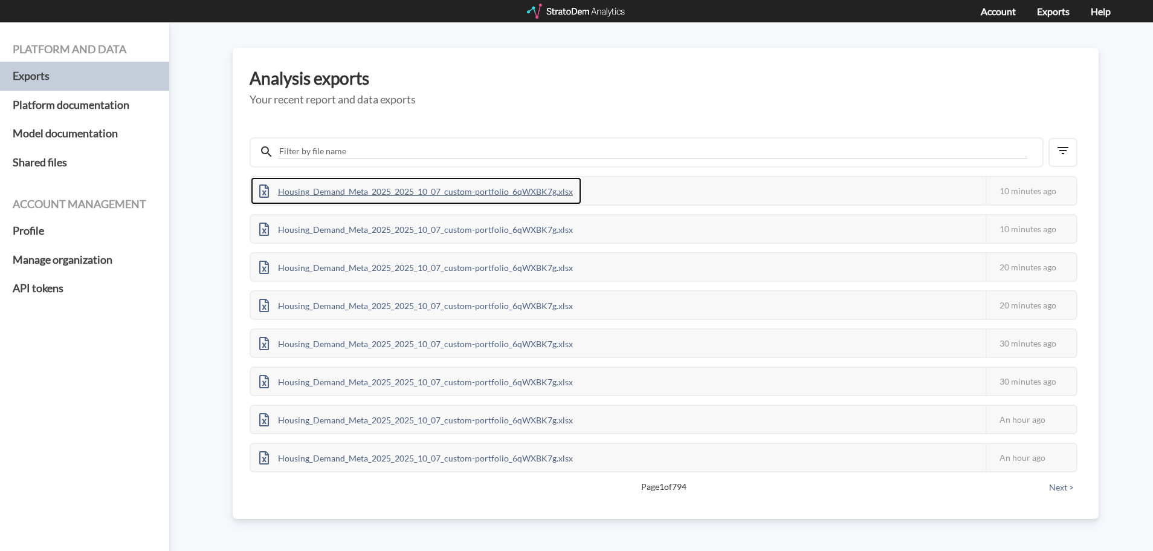
click at [424, 190] on div "Housing_Demand_Meta_2025_2025_10_07_custom-portfolio_6qWXBK7g.xlsx" at bounding box center [416, 190] width 331 height 27
